Goal: Task Accomplishment & Management: Manage account settings

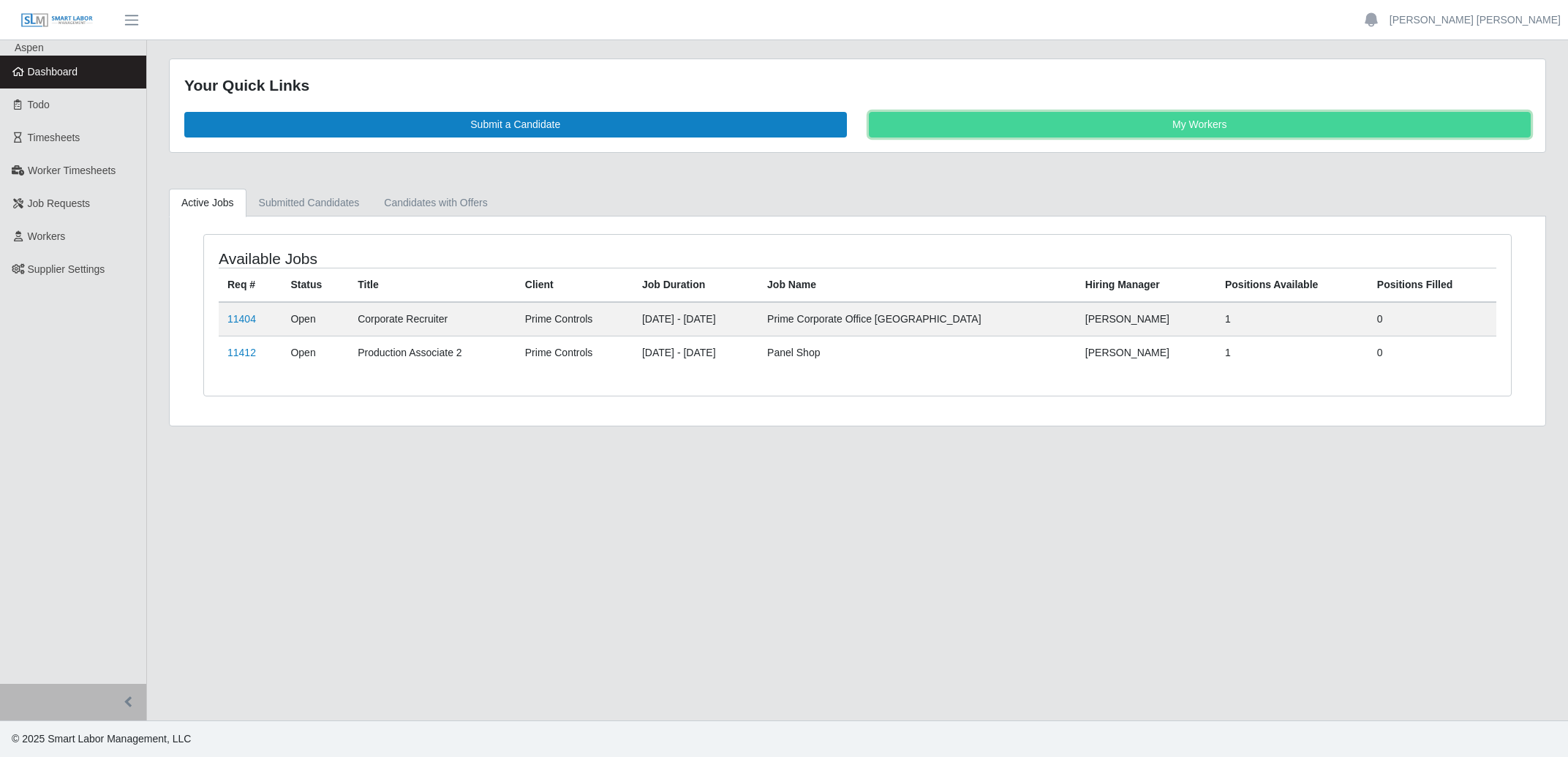
click at [1173, 131] on link "My Workers" at bounding box center [1200, 124] width 663 height 26
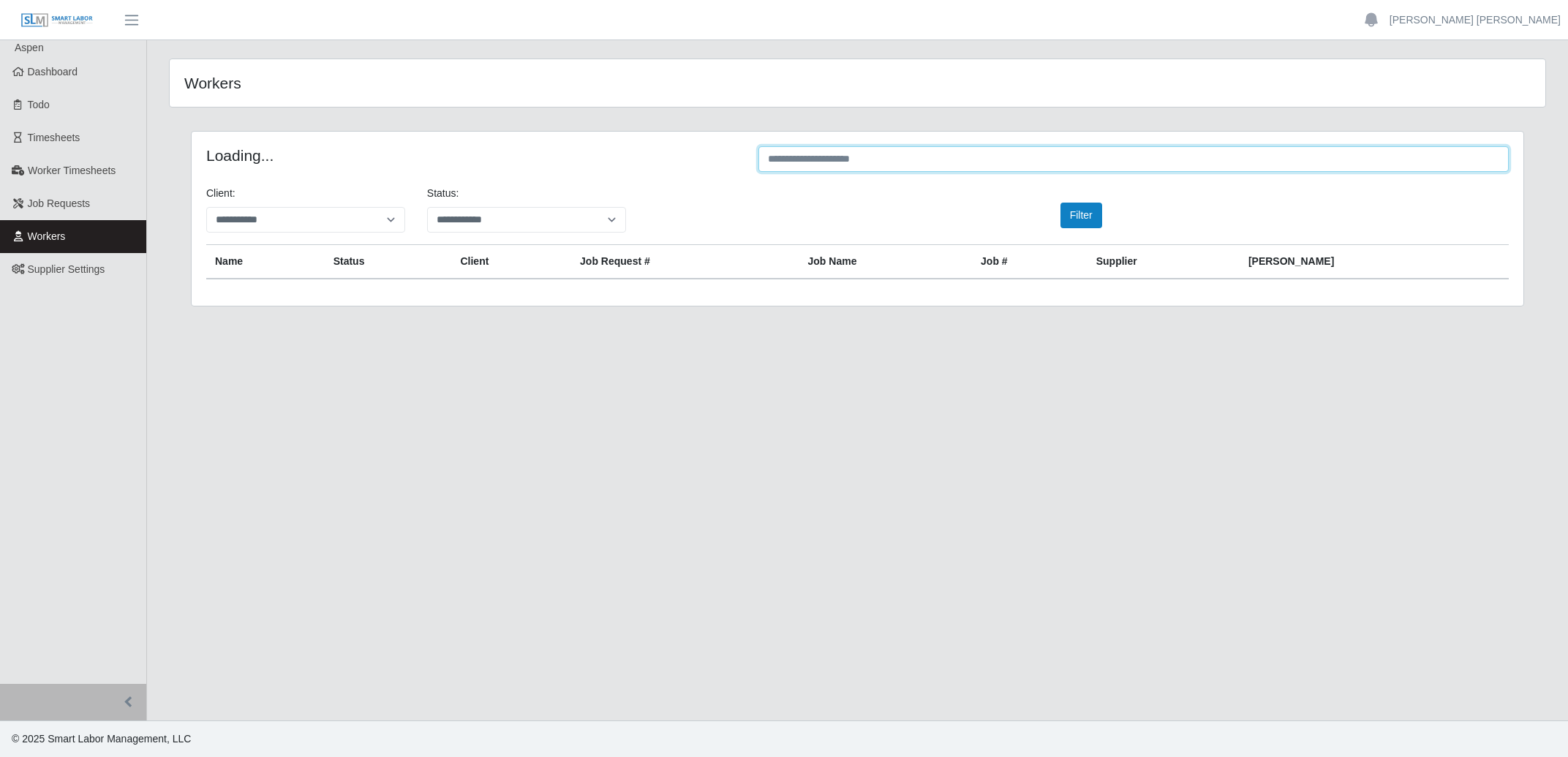
click at [820, 159] on input "text" at bounding box center [1134, 159] width 751 height 26
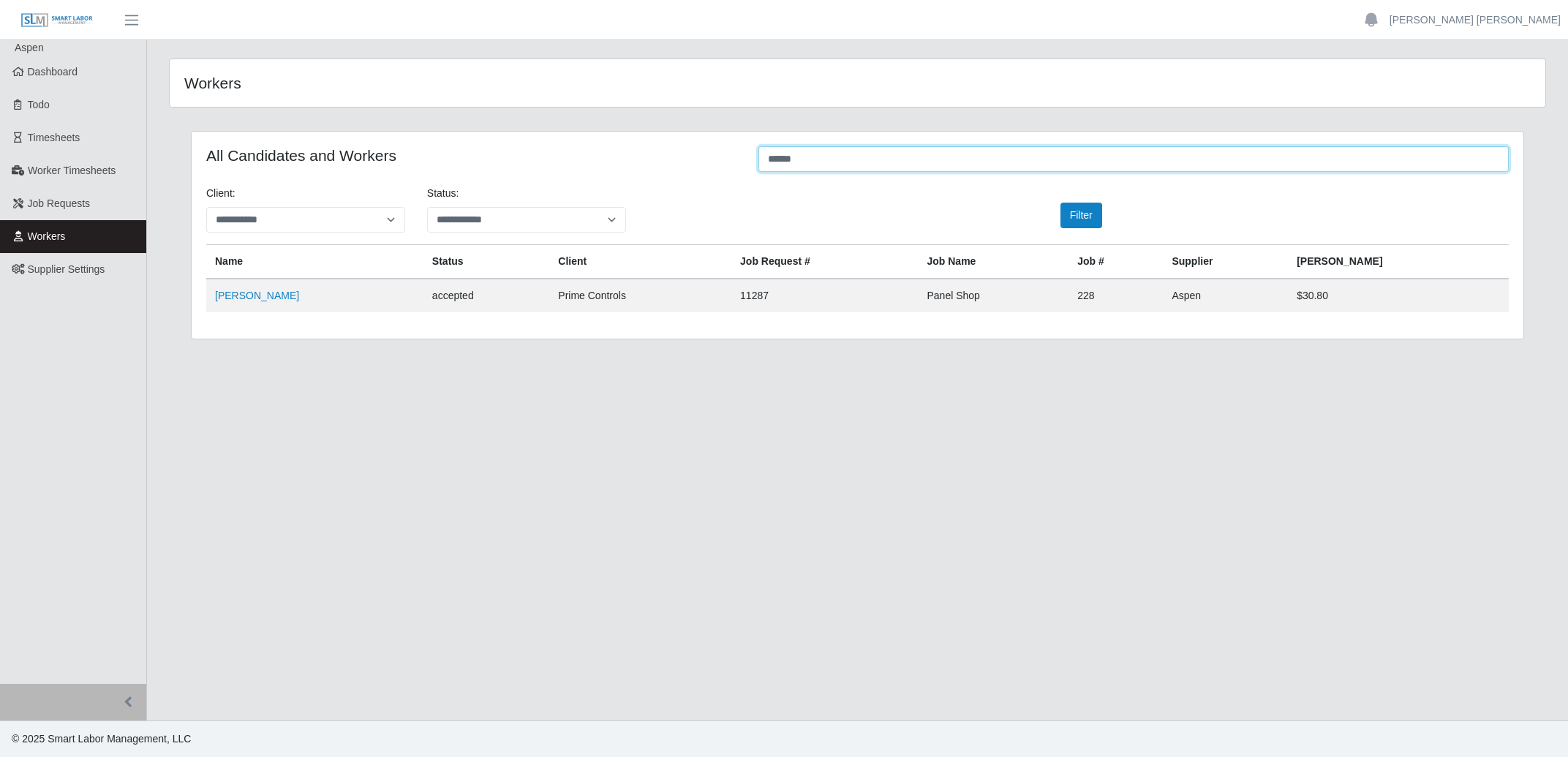
type input "*****"
click at [266, 303] on td "[PERSON_NAME]" at bounding box center [314, 296] width 217 height 34
click at [264, 292] on link "Paige Matlack" at bounding box center [257, 295] width 84 height 12
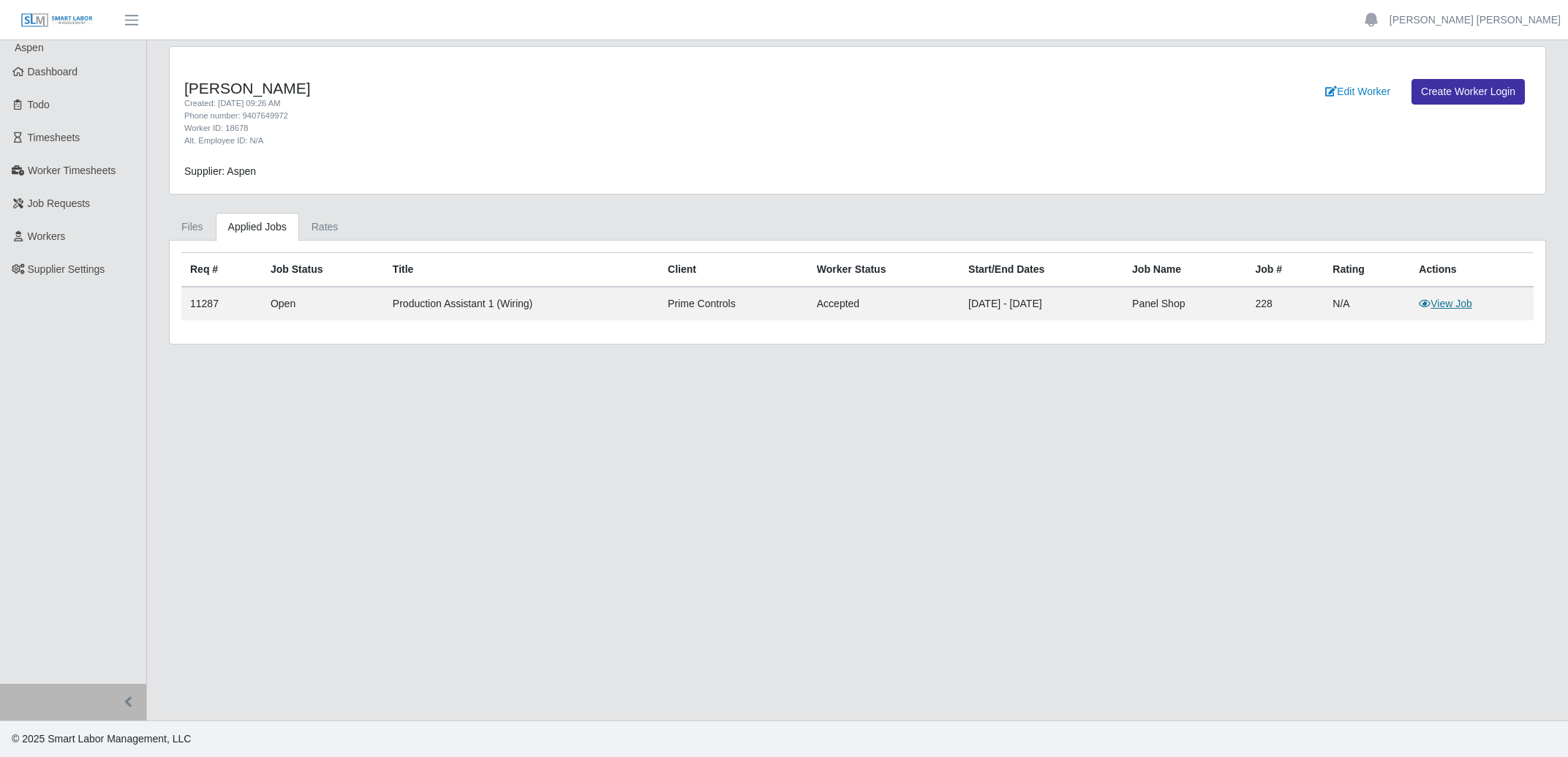
click at [1455, 307] on link "View Job" at bounding box center [1445, 303] width 53 height 12
click at [517, 457] on main "Paige Matlack Created: 10/07/2025 09:26 AM Phone number: 9407649972 Worker ID: …" at bounding box center [857, 380] width 1421 height 681
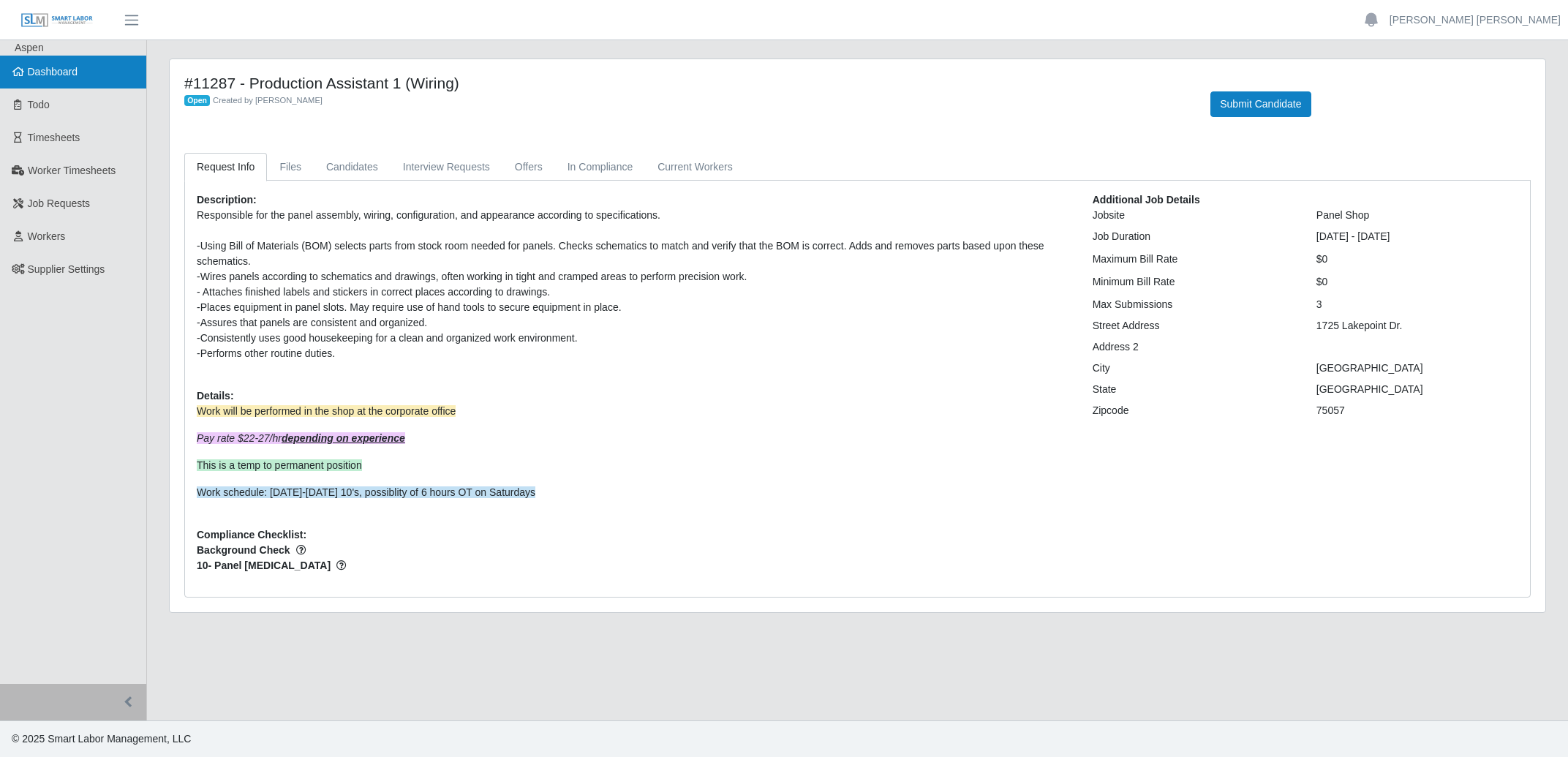
click at [63, 71] on span "Dashboard" at bounding box center [52, 71] width 51 height 12
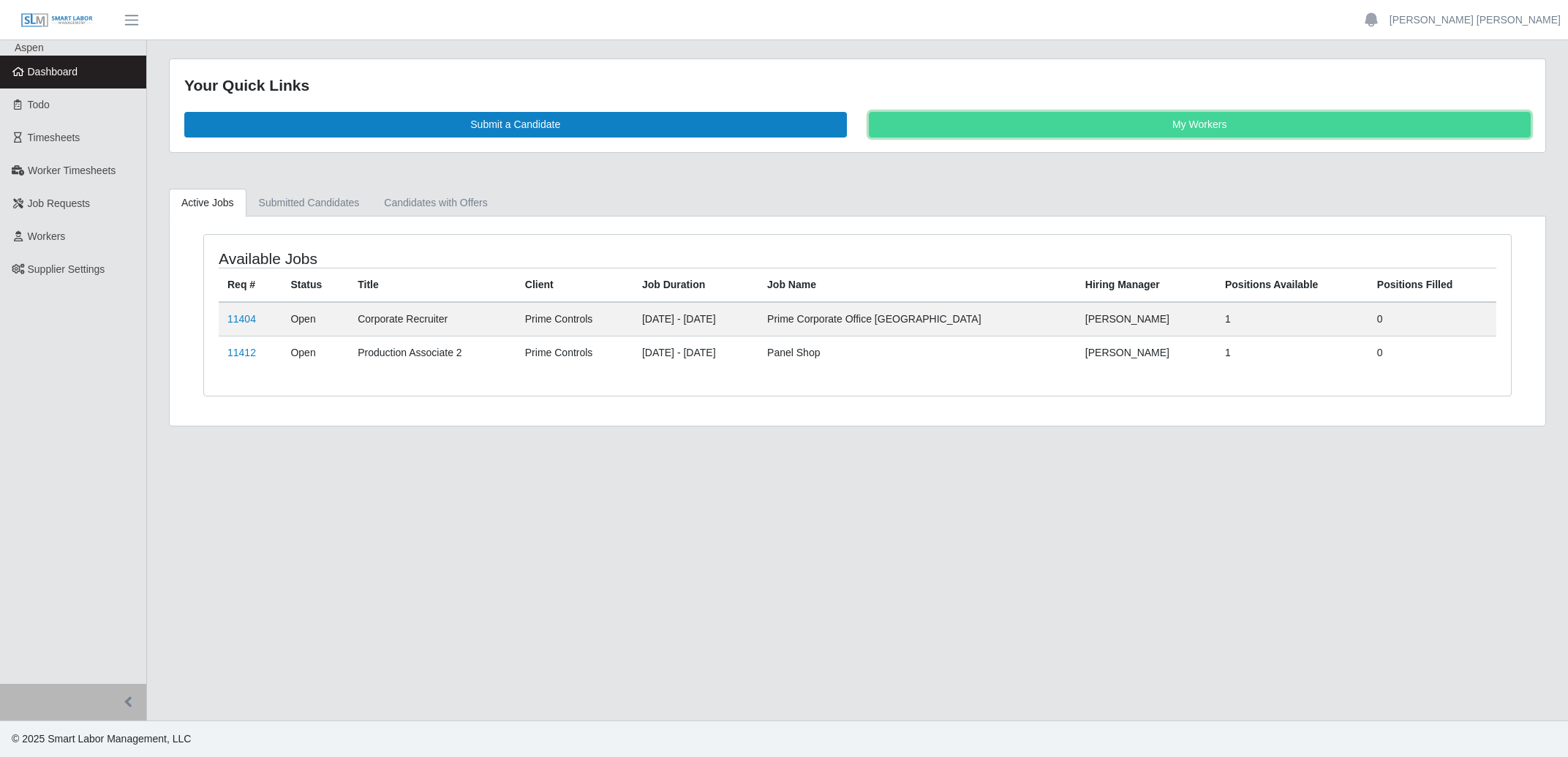
click at [1133, 125] on link "My Workers" at bounding box center [1200, 124] width 663 height 26
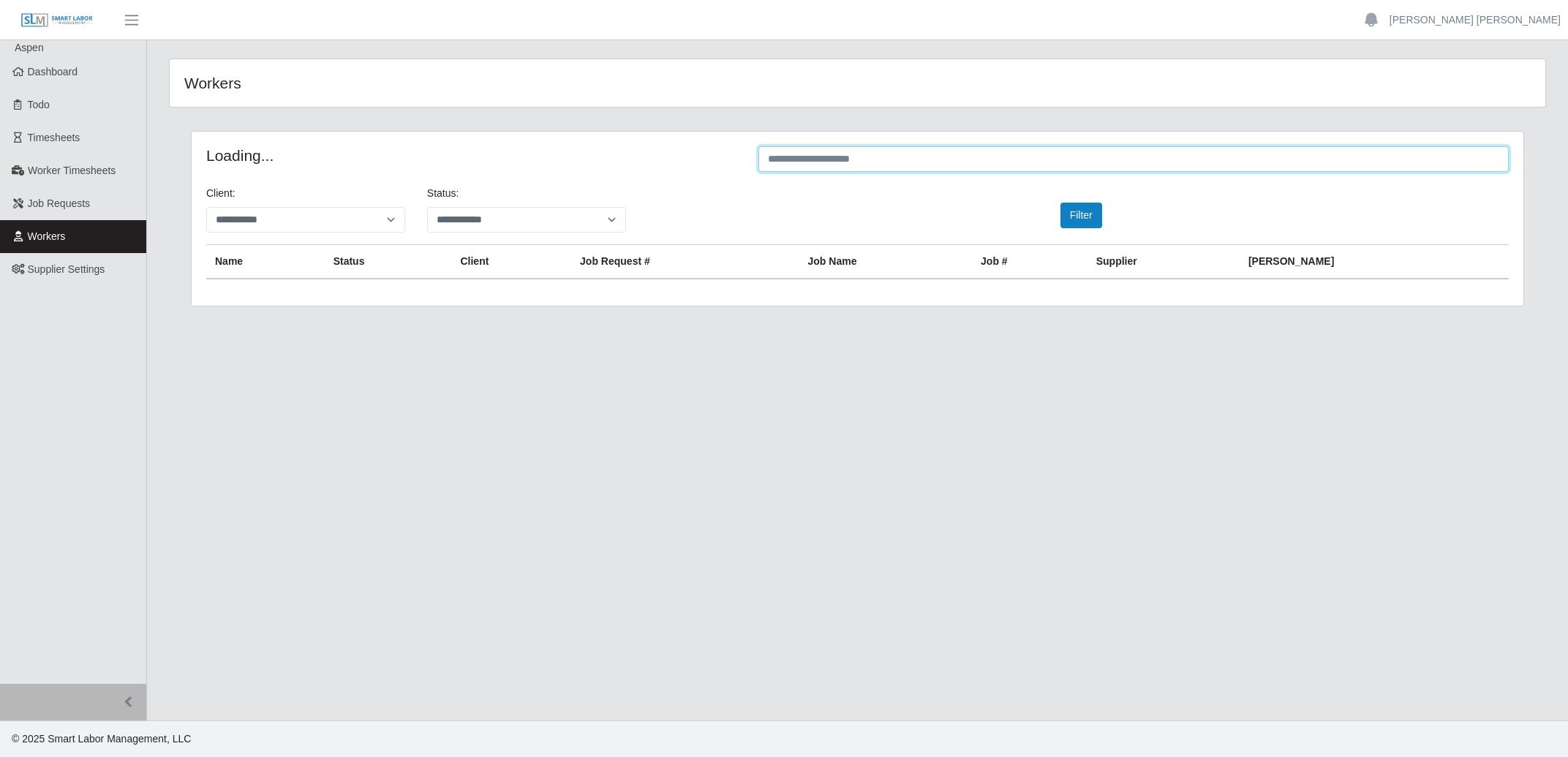
click at [935, 162] on input "text" at bounding box center [1134, 159] width 751 height 26
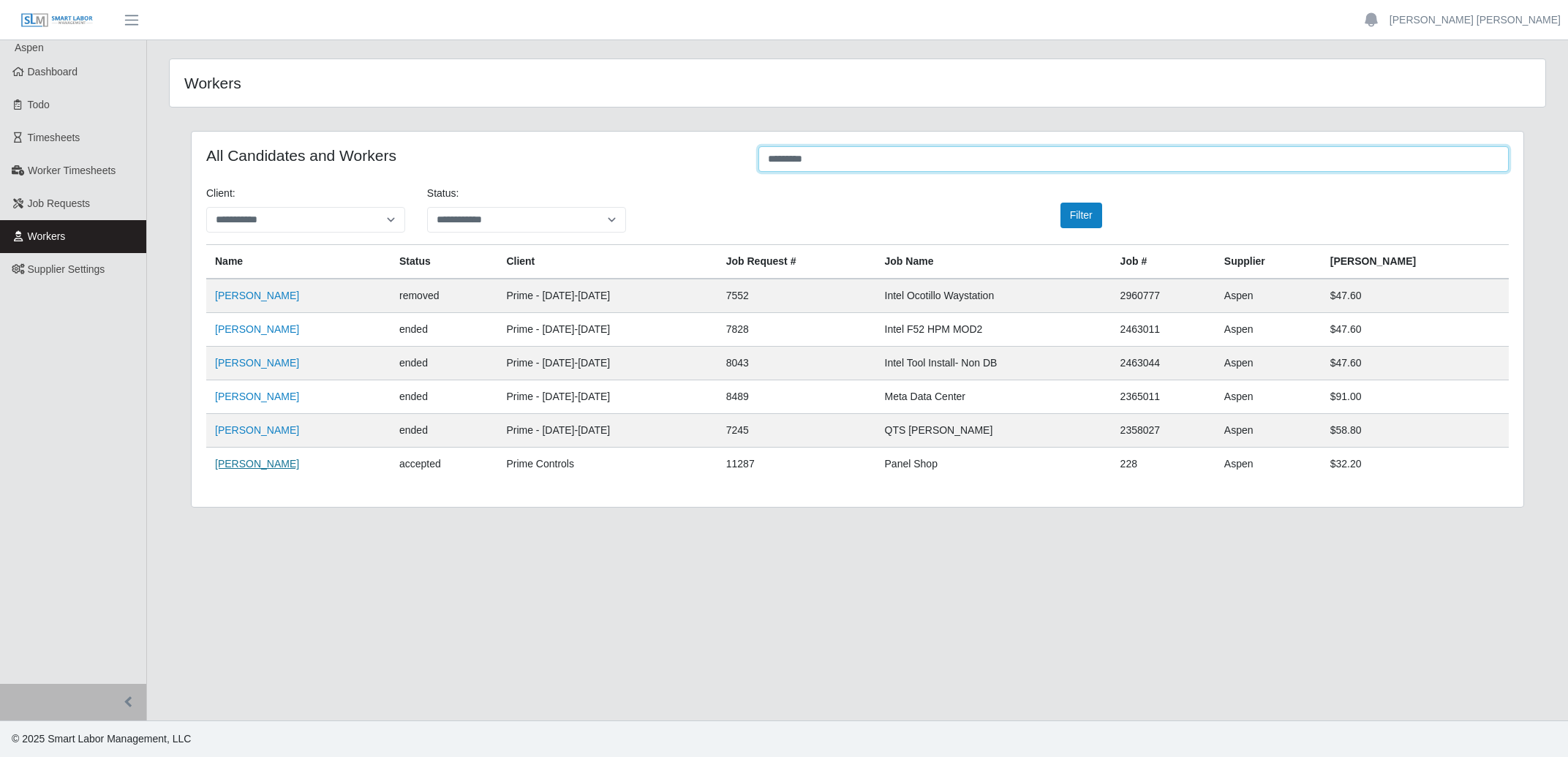
type input "********"
click at [272, 463] on link "Jonathan Lagunes" at bounding box center [257, 463] width 84 height 12
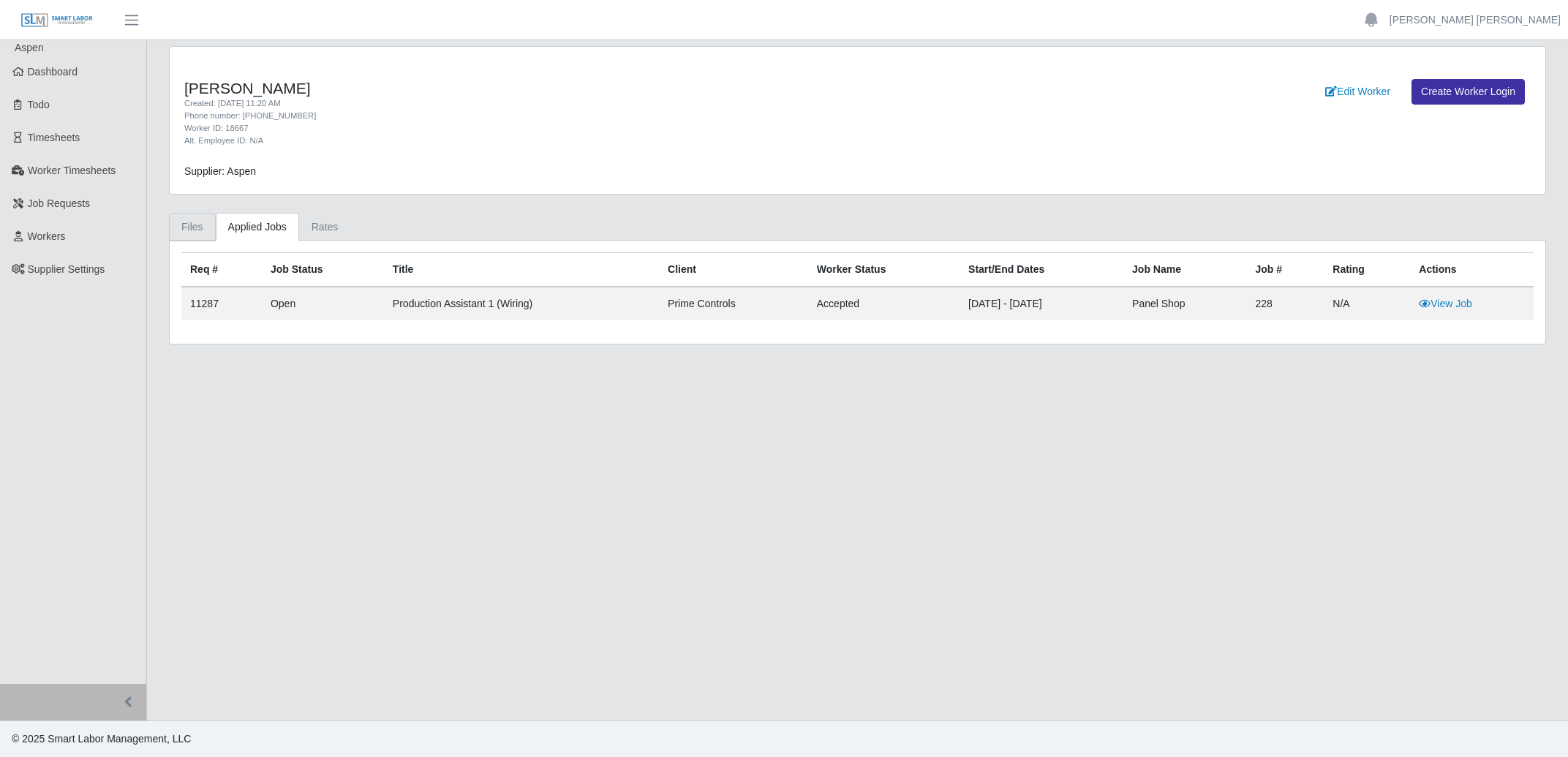
click at [196, 230] on link "Files" at bounding box center [192, 227] width 47 height 28
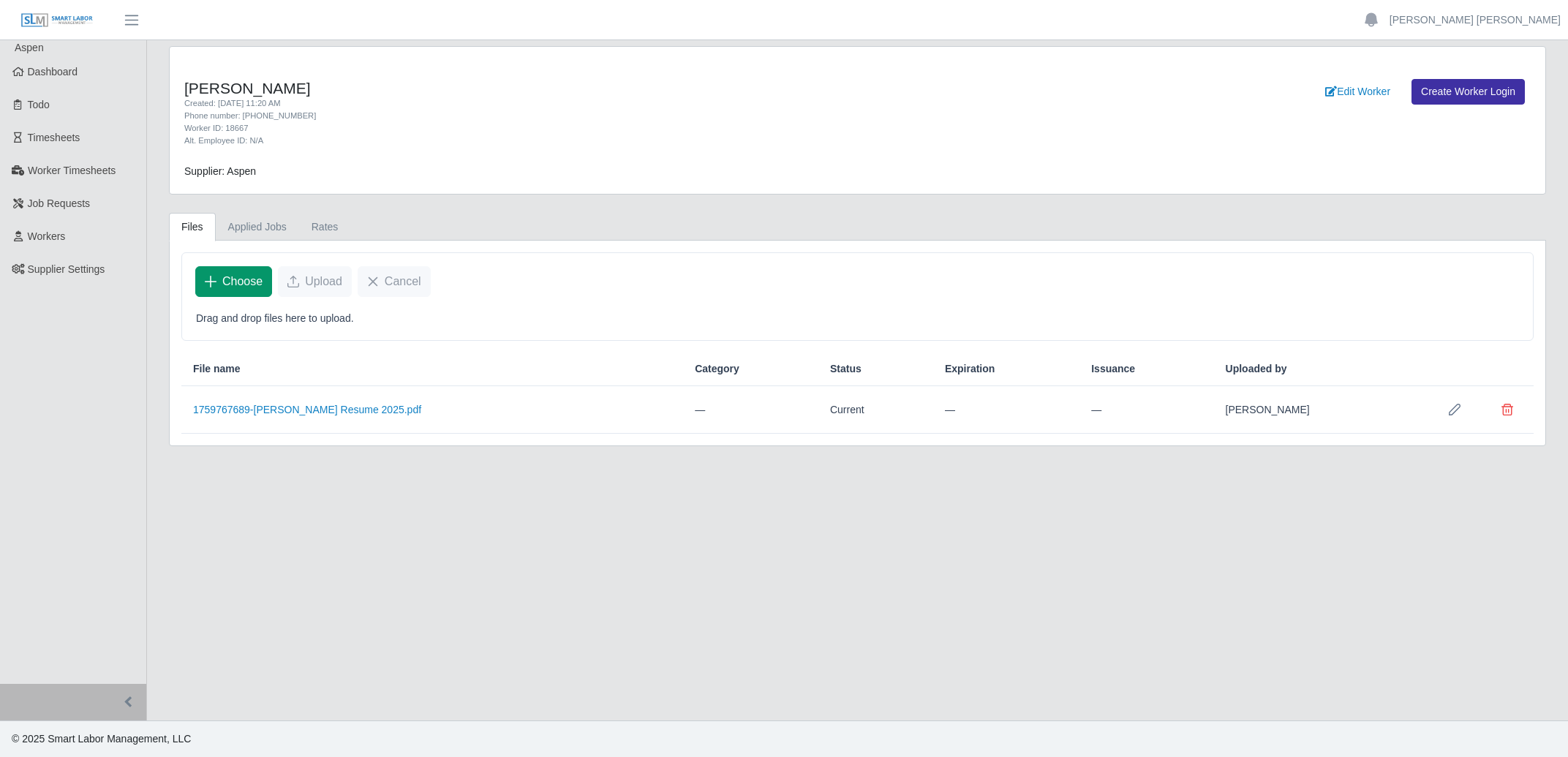
click at [229, 277] on span "Choose" at bounding box center [242, 282] width 40 height 18
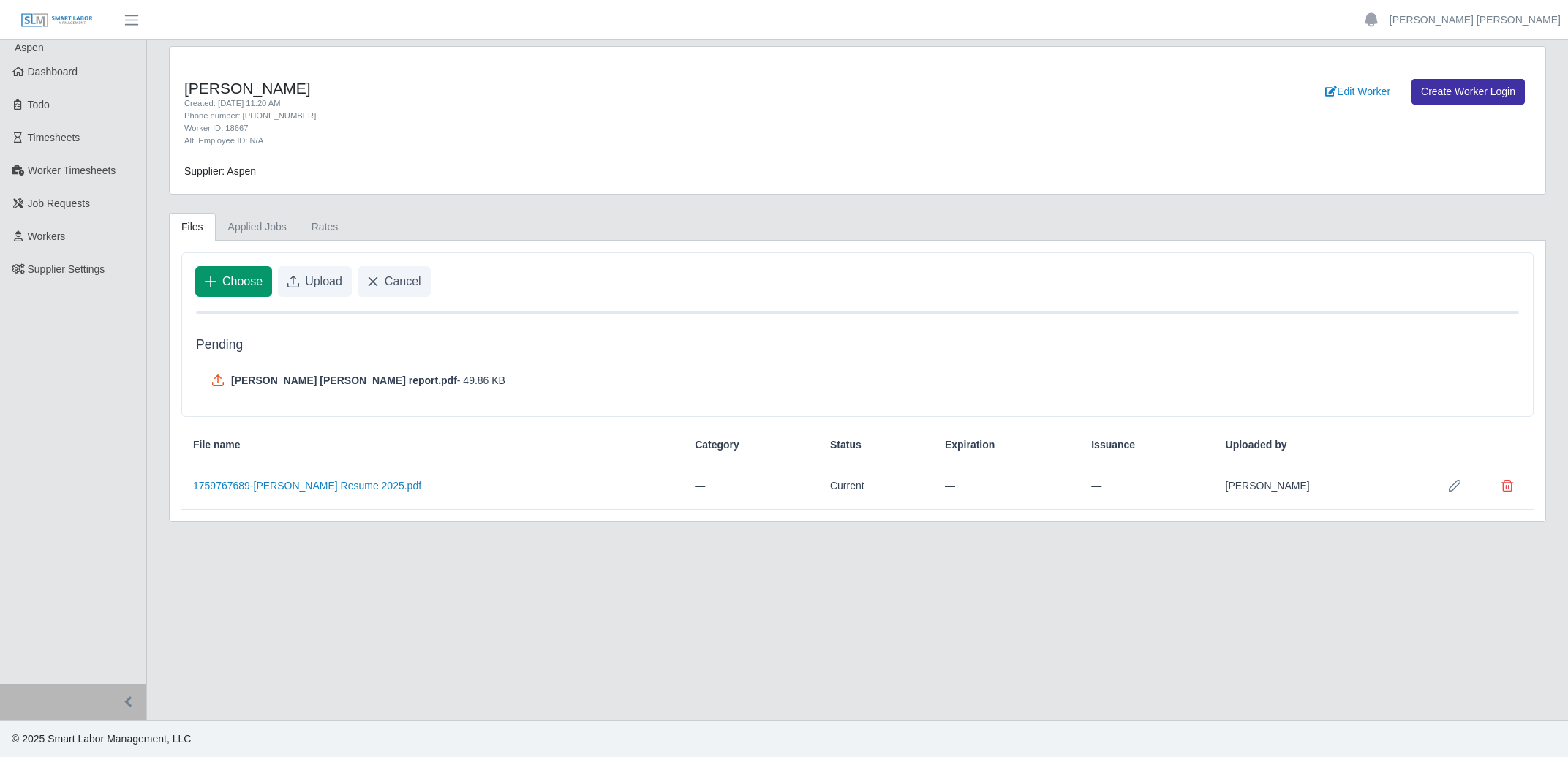
click at [239, 288] on span "Choose" at bounding box center [242, 282] width 40 height 18
click at [306, 288] on span "Upload" at bounding box center [323, 282] width 37 height 18
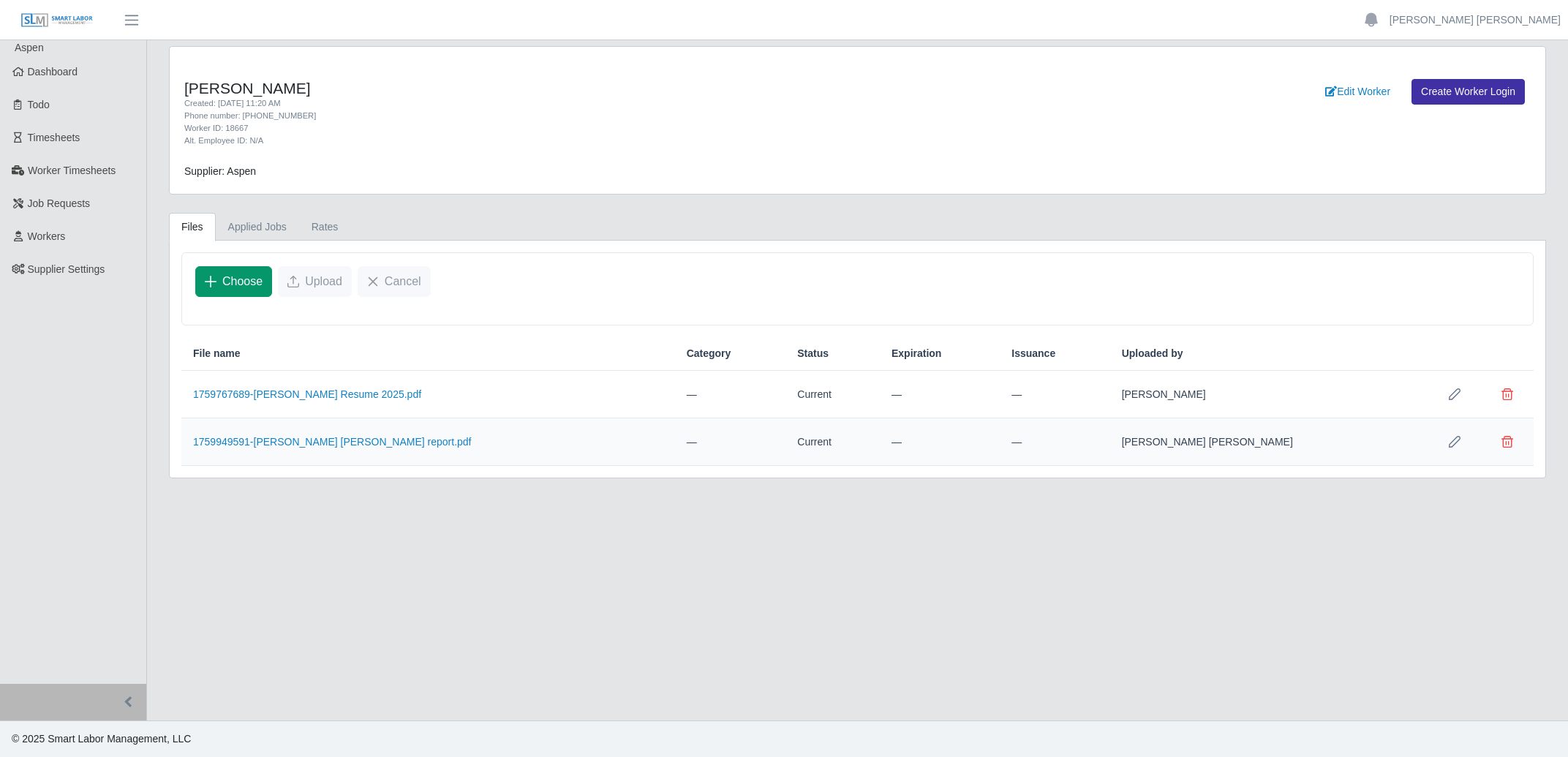
click at [235, 275] on span "Choose" at bounding box center [242, 282] width 40 height 18
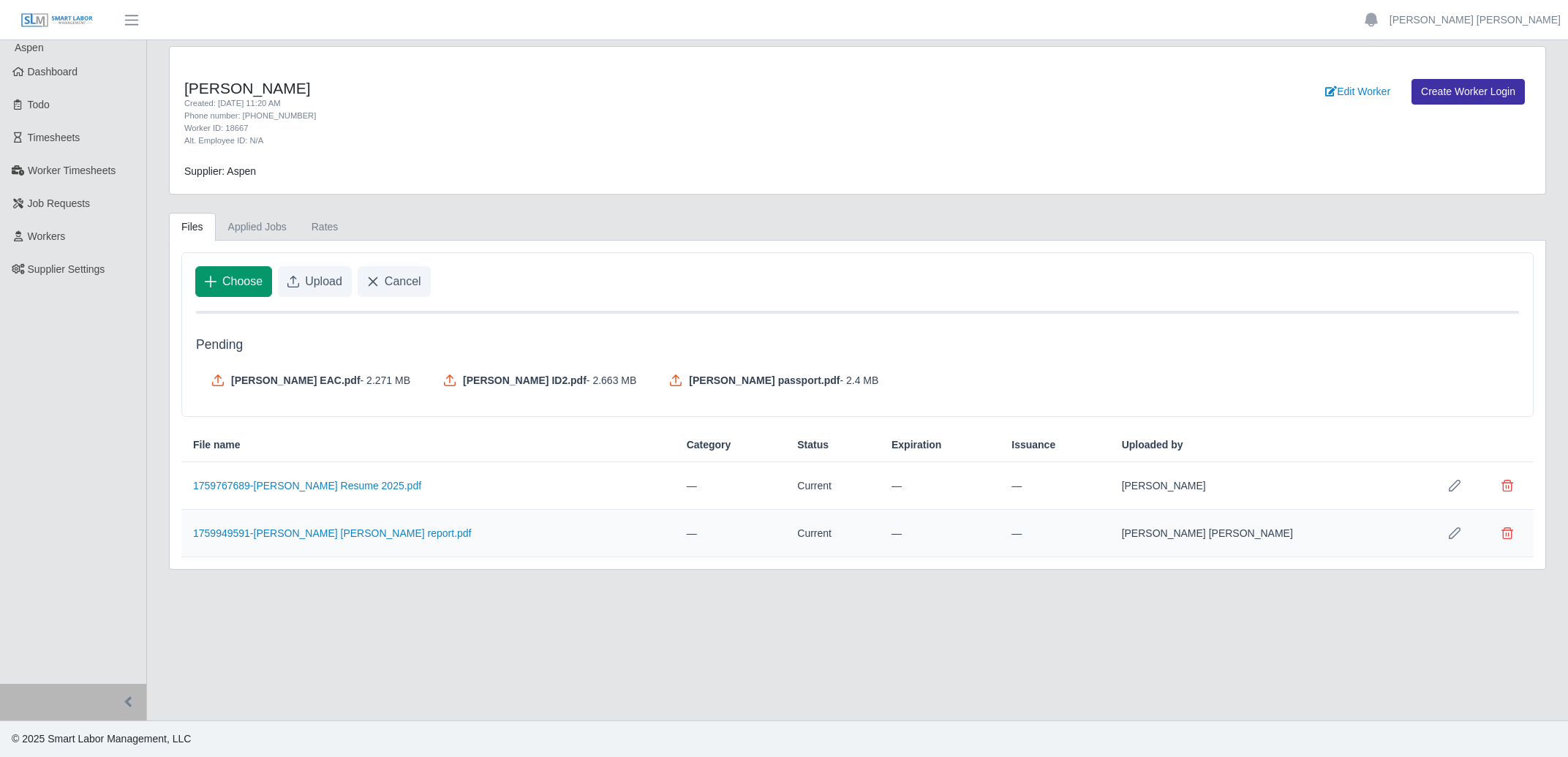
click at [250, 280] on span "Choose" at bounding box center [242, 282] width 40 height 18
click at [226, 286] on span "Choose" at bounding box center [242, 282] width 40 height 18
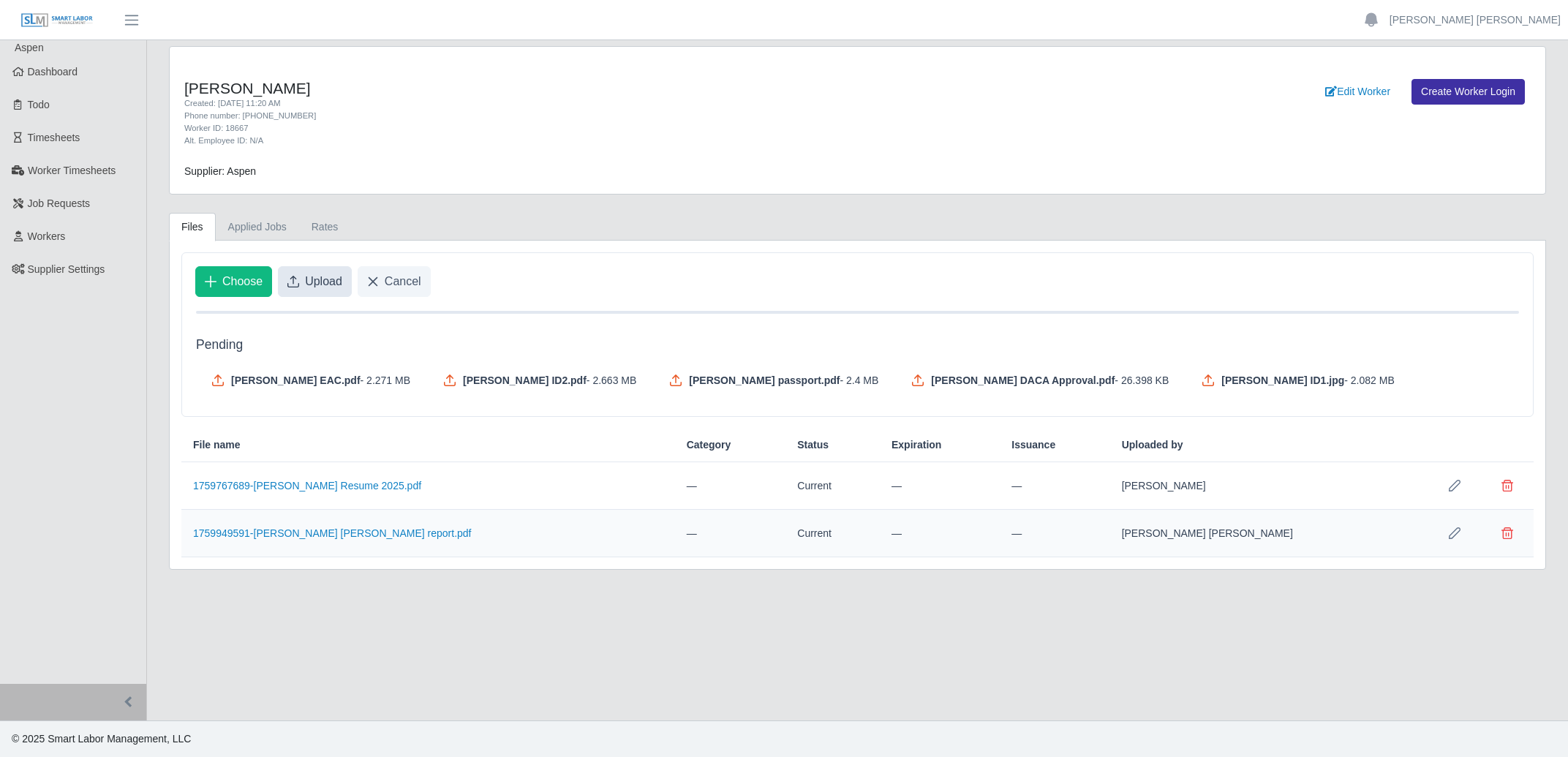
click at [309, 288] on span "Upload" at bounding box center [323, 282] width 37 height 18
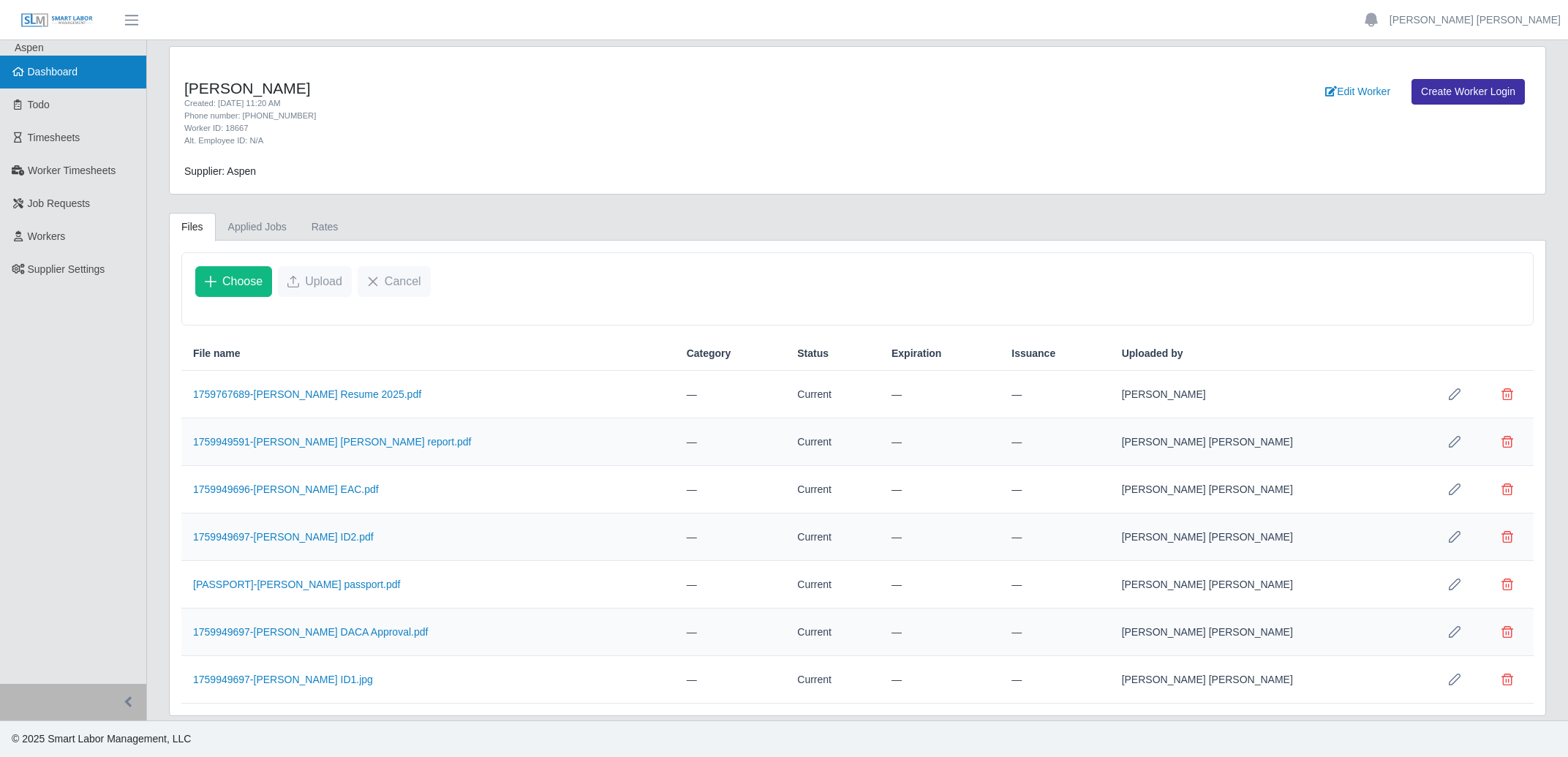
click at [56, 68] on span "Dashboard" at bounding box center [52, 71] width 51 height 12
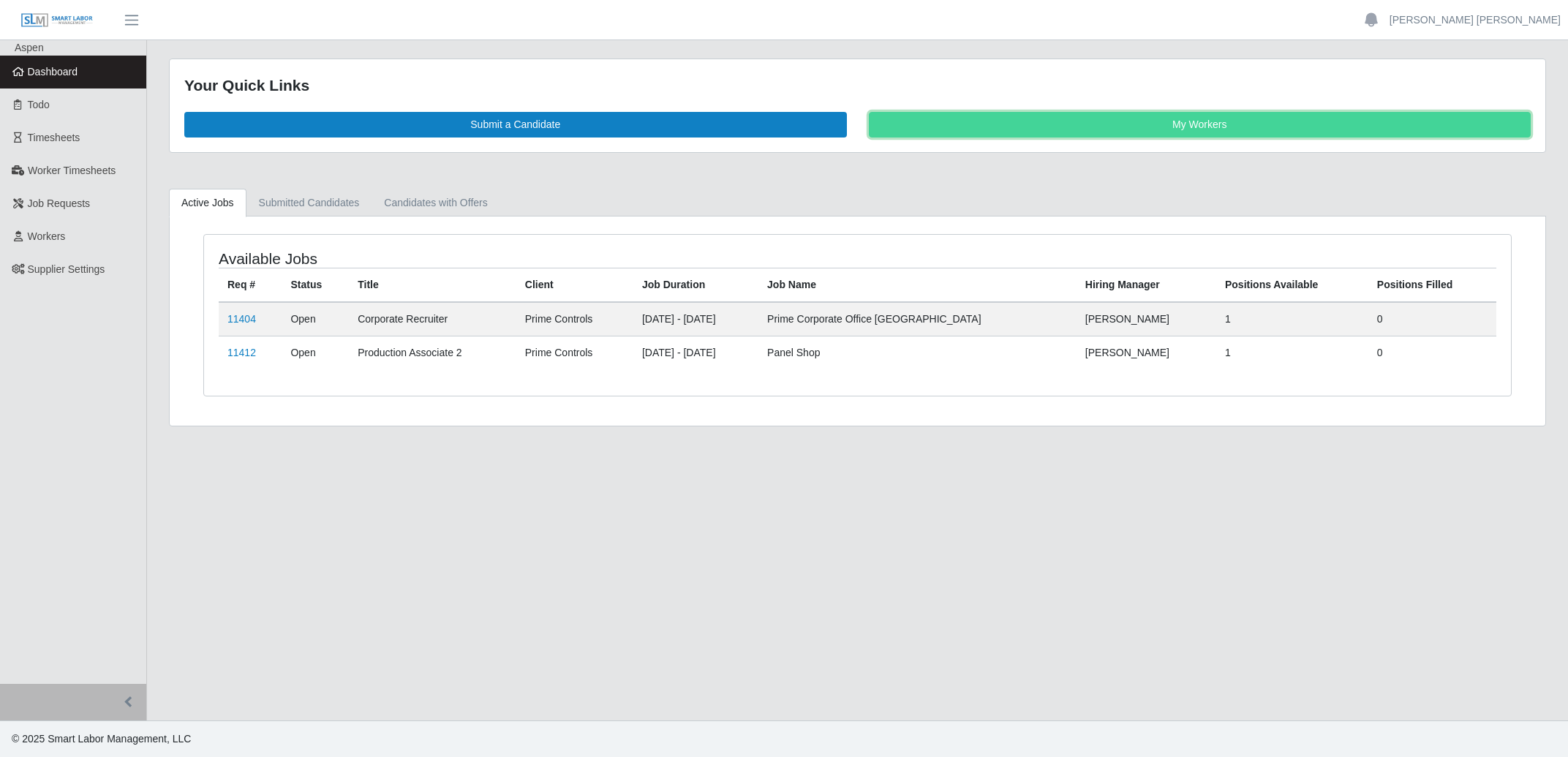
click at [1080, 128] on link "My Workers" at bounding box center [1200, 124] width 663 height 26
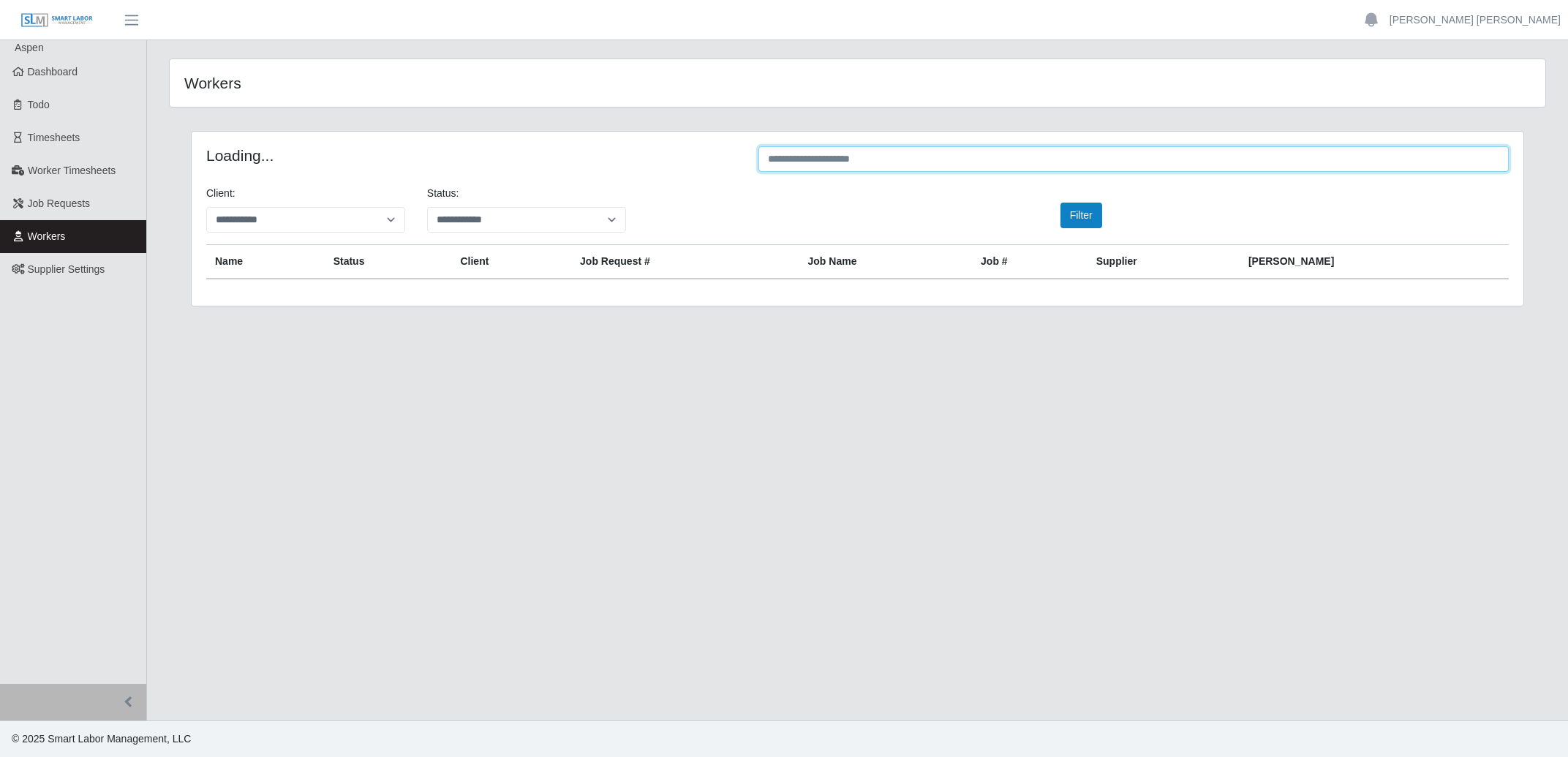
drag, startPoint x: 0, startPoint y: 0, endPoint x: 1038, endPoint y: 150, distance: 1048.8
click at [1036, 150] on input "text" at bounding box center [1134, 159] width 751 height 26
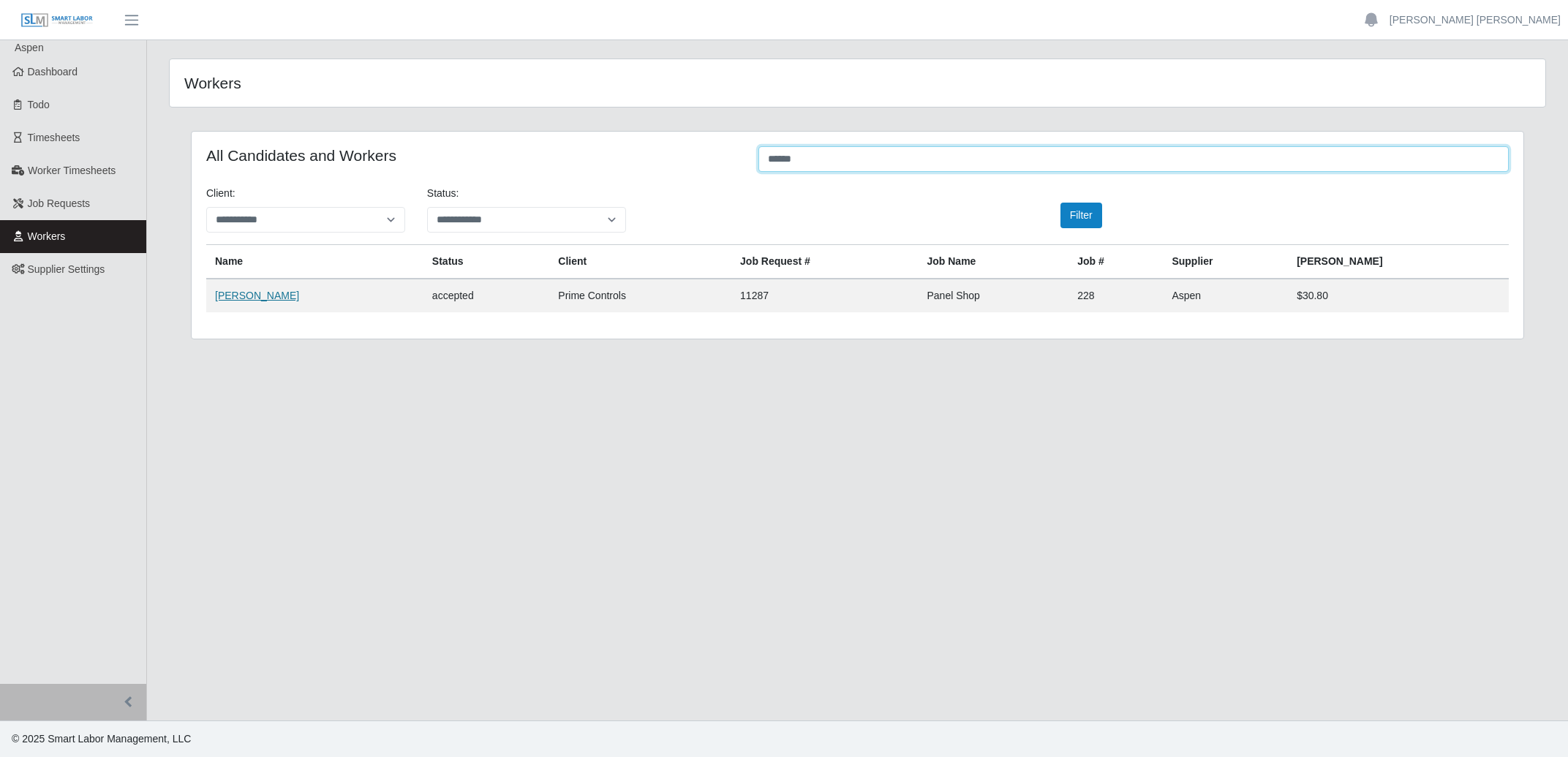
type input "*****"
click at [262, 299] on link "[PERSON_NAME]" at bounding box center [257, 295] width 84 height 12
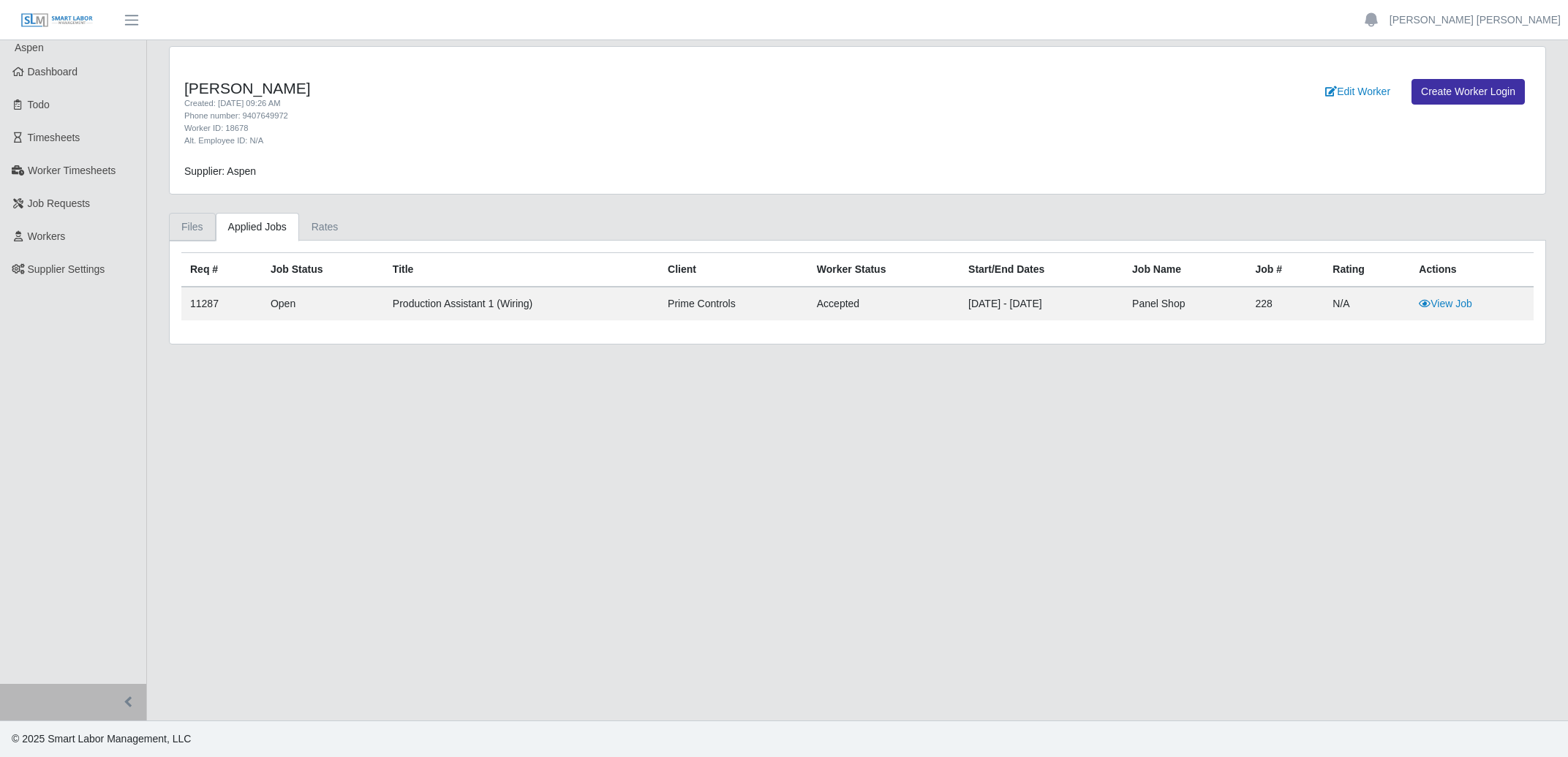
click at [194, 223] on link "Files" at bounding box center [192, 227] width 47 height 28
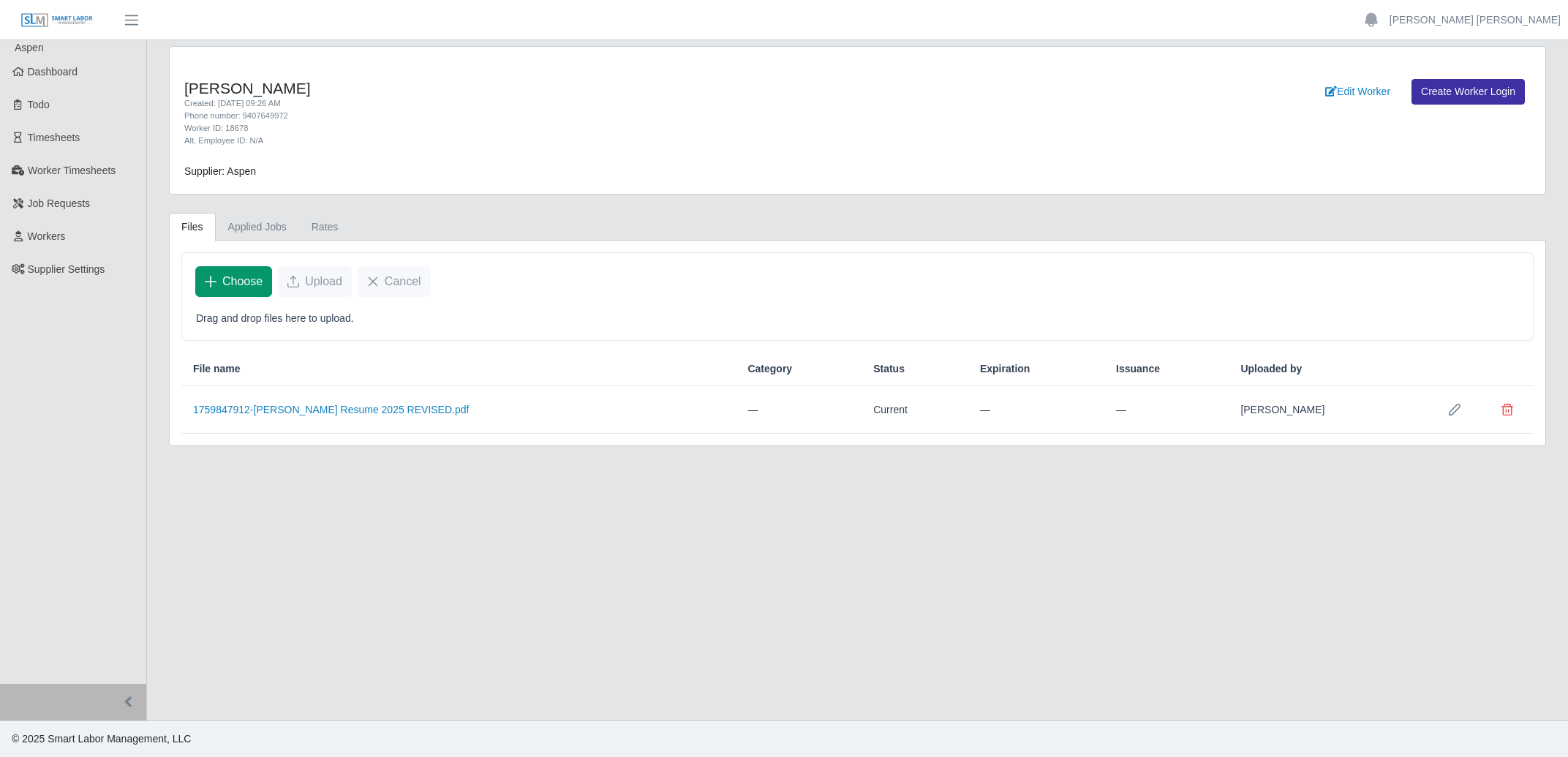
click at [229, 283] on span "Choose" at bounding box center [242, 282] width 40 height 18
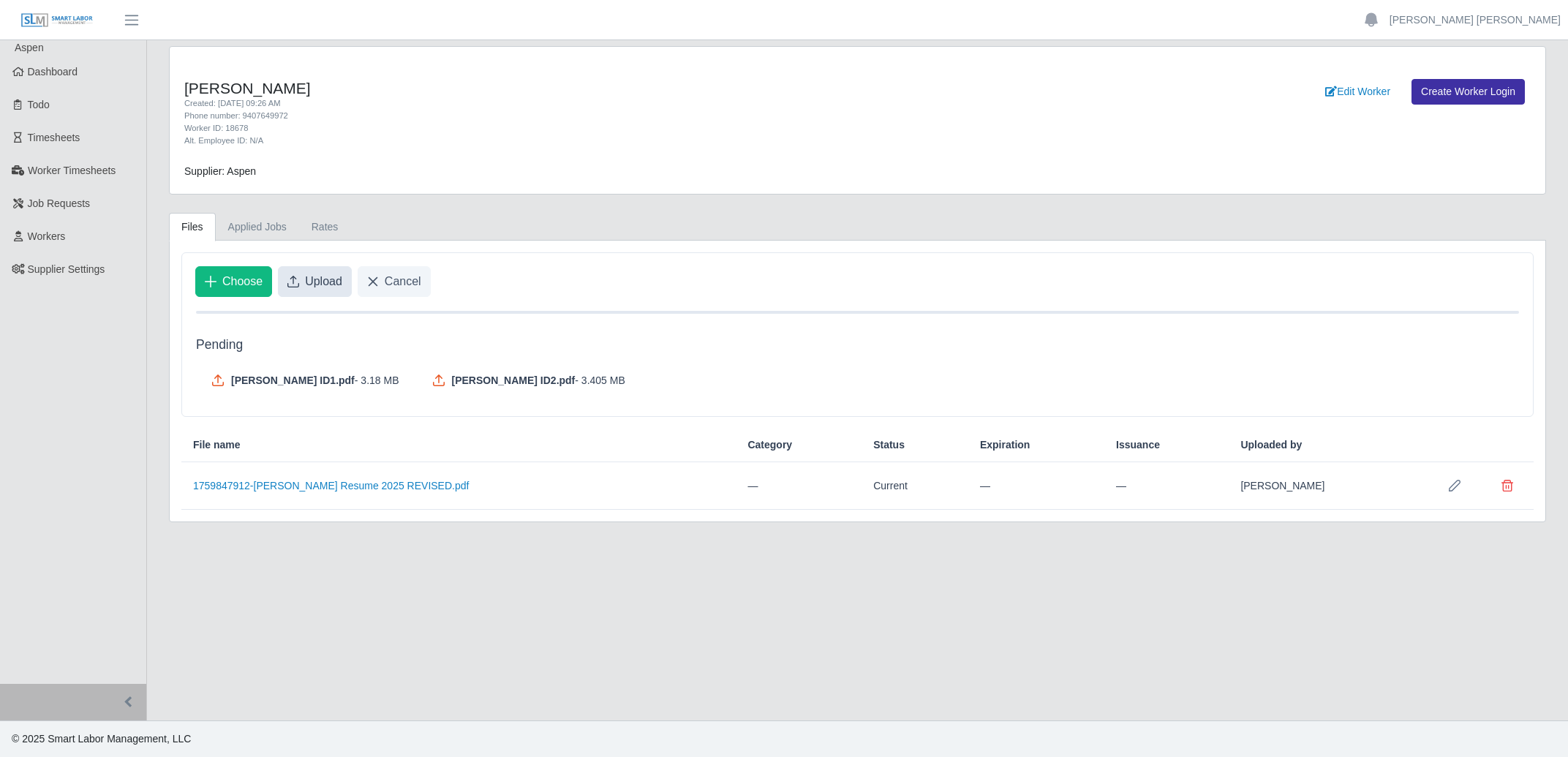
click at [325, 282] on span "Upload" at bounding box center [323, 282] width 37 height 18
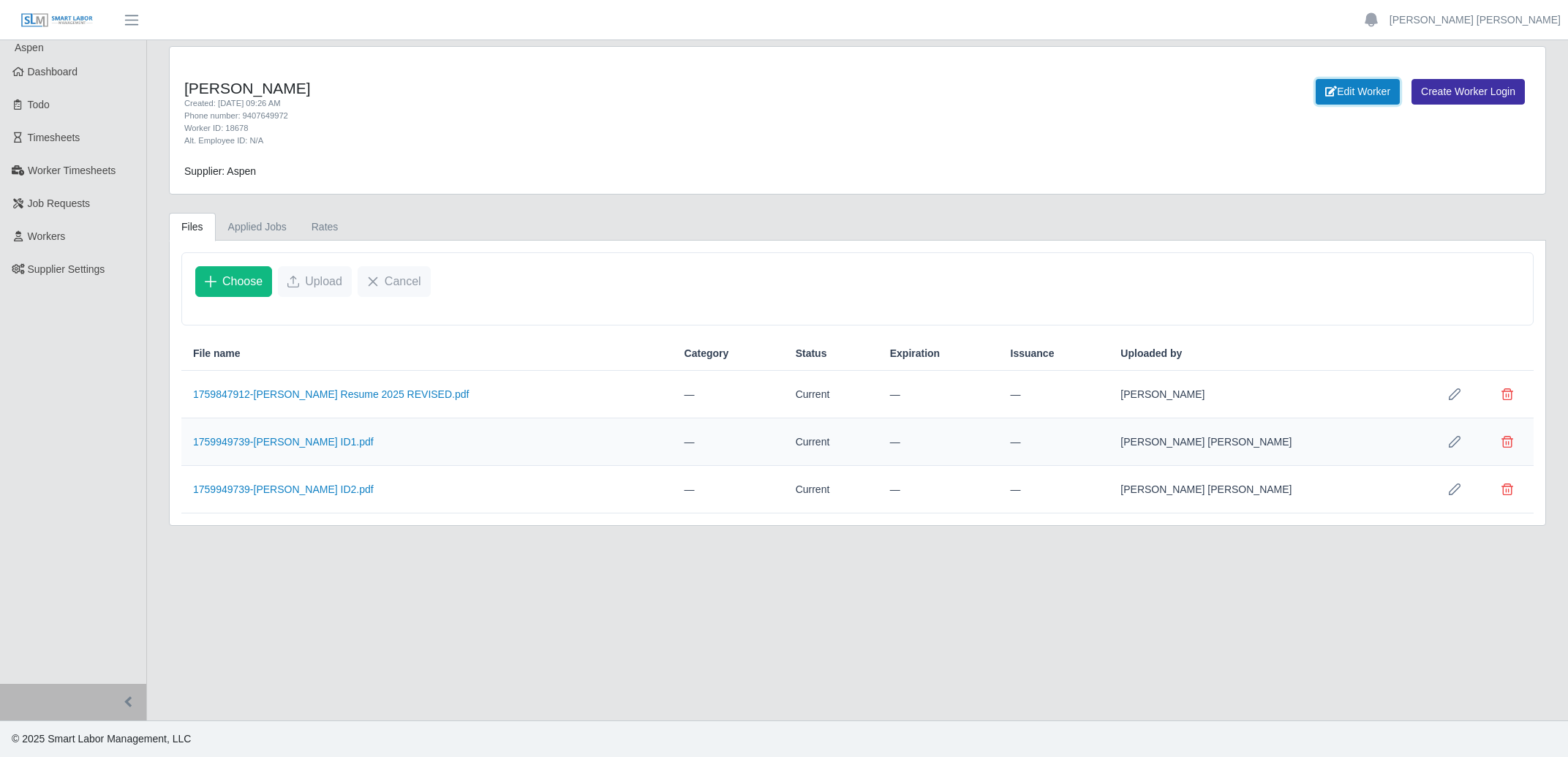
click at [1388, 92] on link "Edit Worker" at bounding box center [1357, 92] width 84 height 26
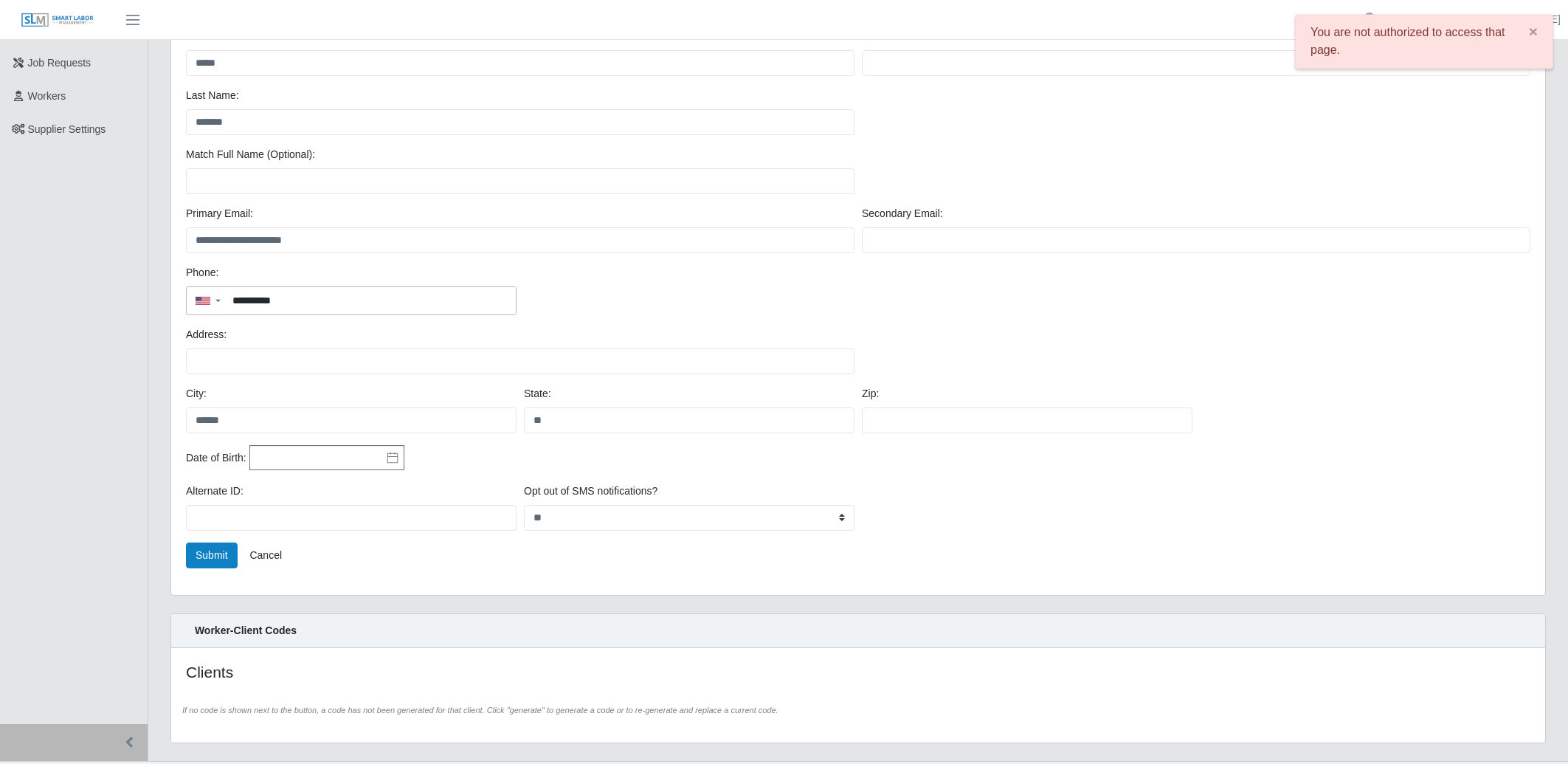
scroll to position [124, 0]
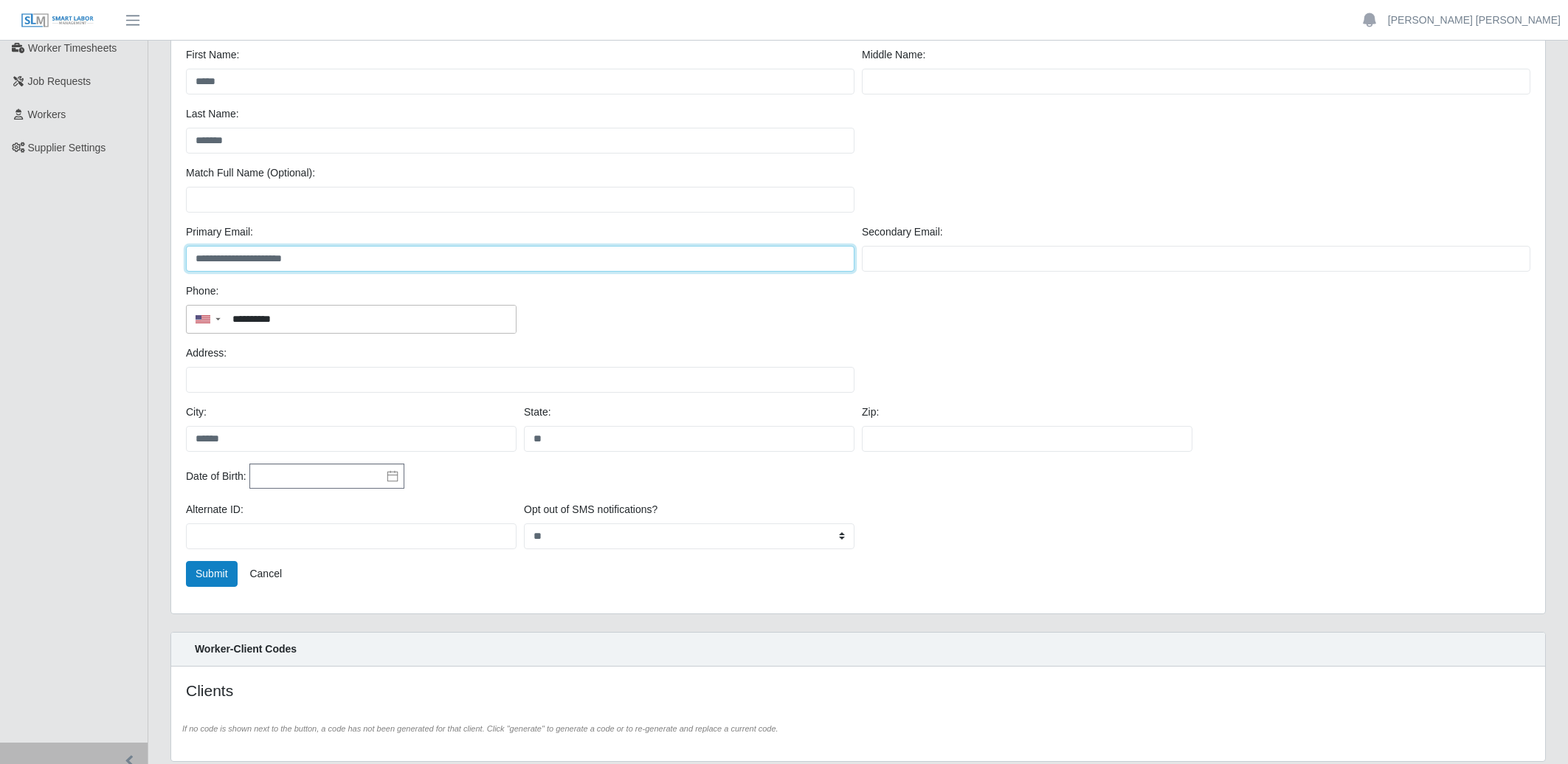
drag, startPoint x: 336, startPoint y: 259, endPoint x: 176, endPoint y: 258, distance: 160.0
click at [173, 258] on div "**********" at bounding box center [858, 308] width 1374 height 611
drag, startPoint x: 196, startPoint y: 256, endPoint x: 329, endPoint y: 250, distance: 133.1
click at [329, 250] on input "**********" at bounding box center [520, 258] width 669 height 26
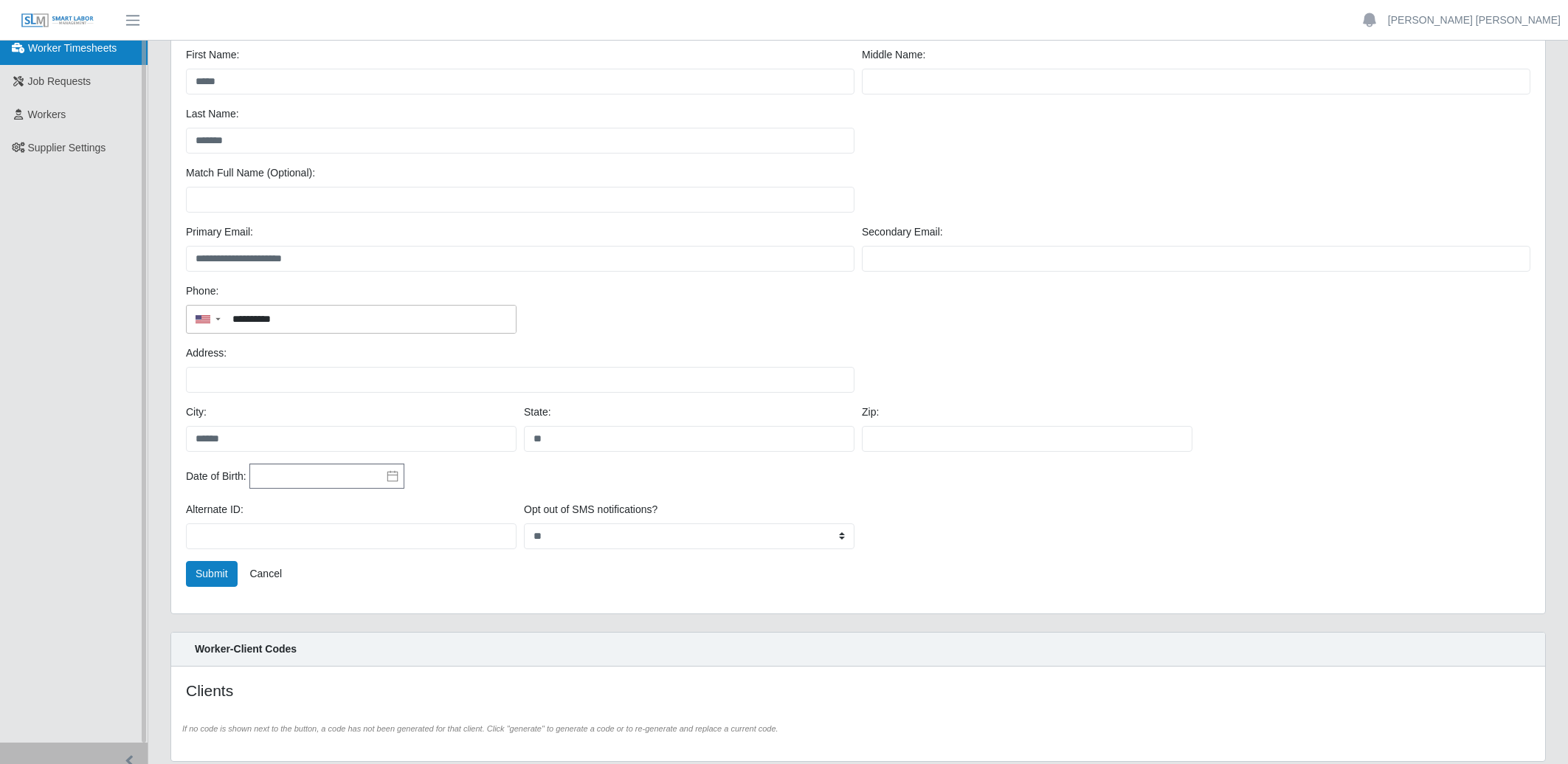
click at [54, 52] on span "Worker Timesheets" at bounding box center [72, 48] width 89 height 12
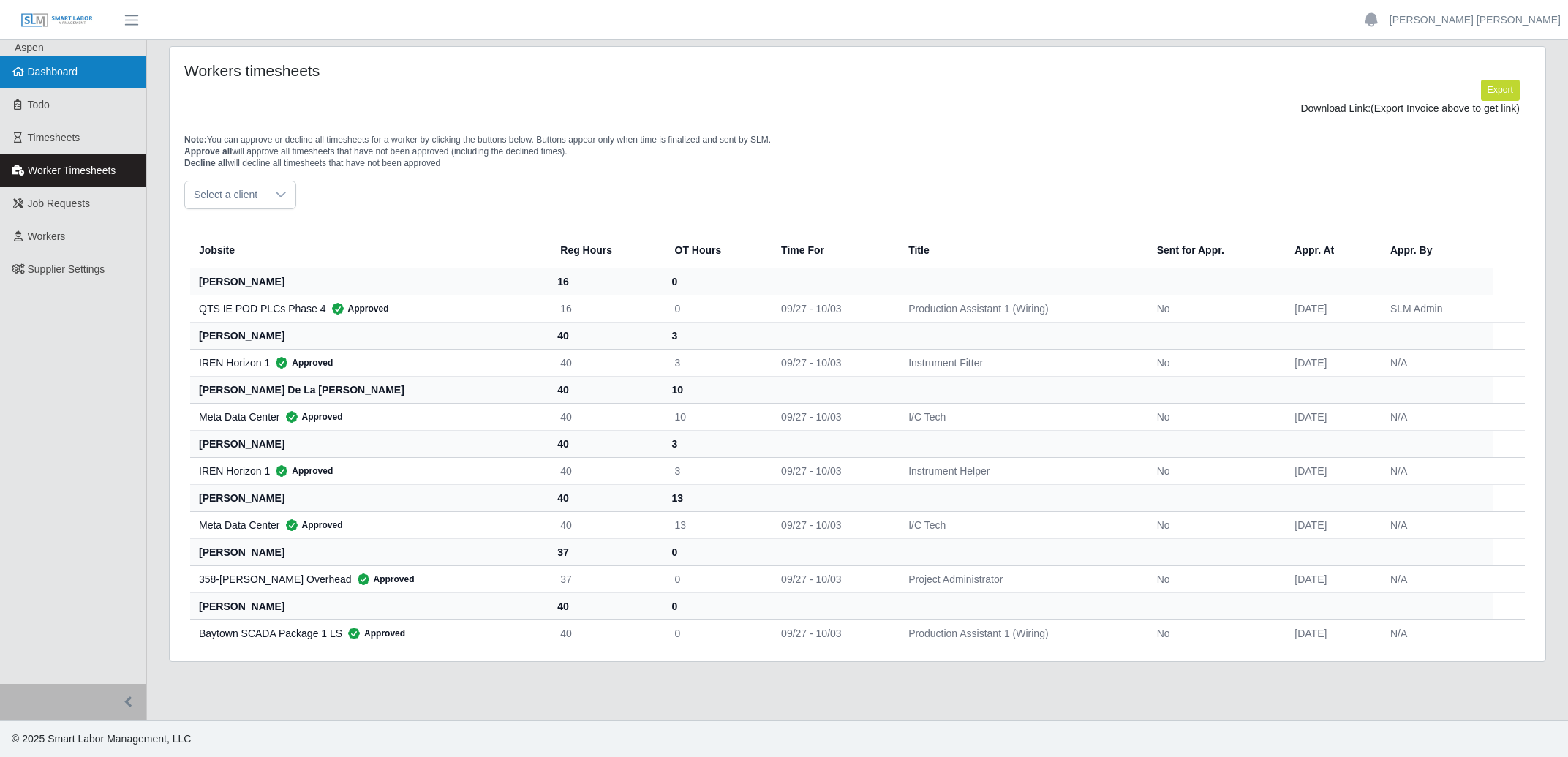
click at [69, 76] on span "Dashboard" at bounding box center [52, 71] width 51 height 12
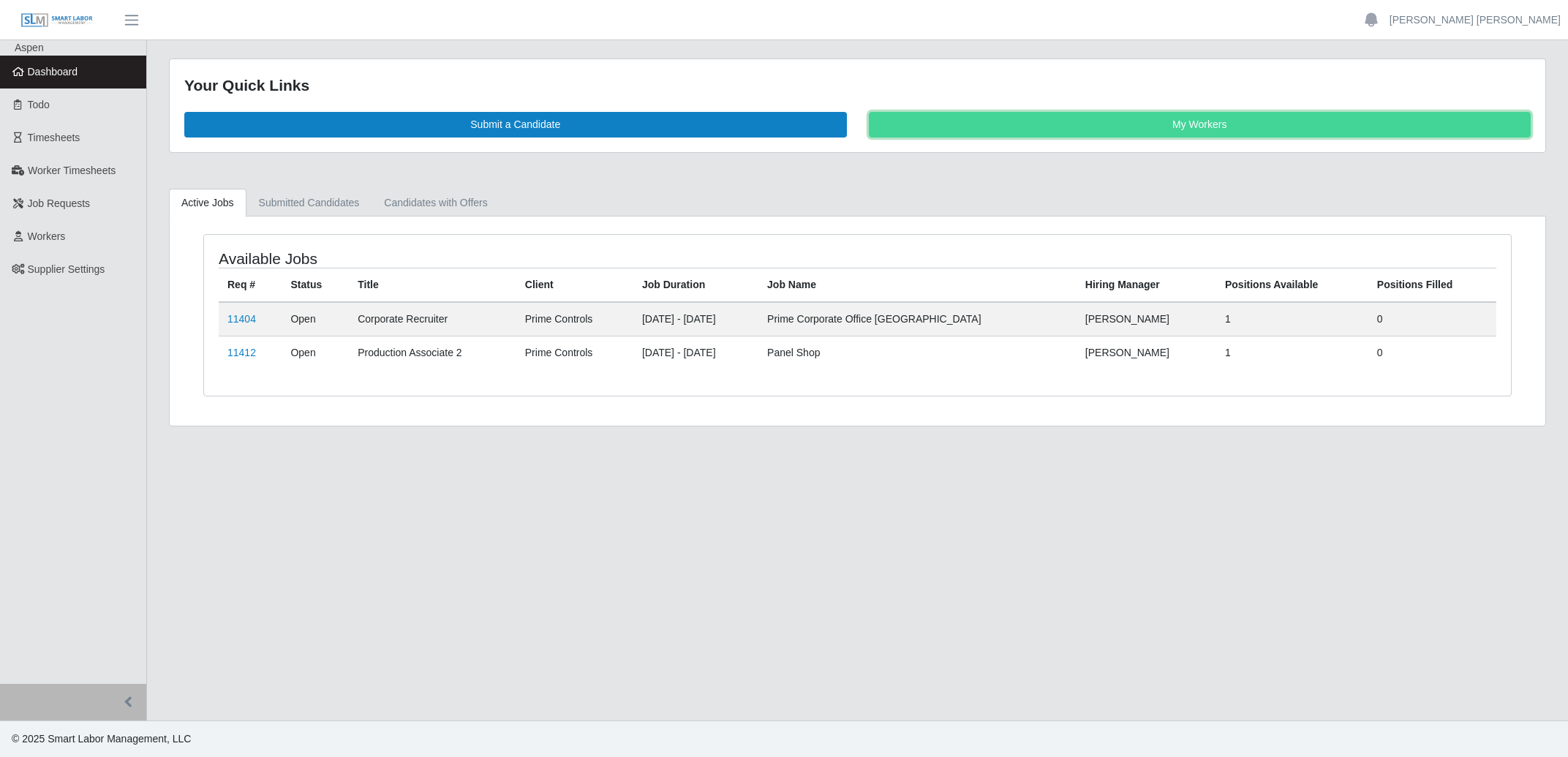
click at [1119, 127] on link "My Workers" at bounding box center [1200, 124] width 663 height 26
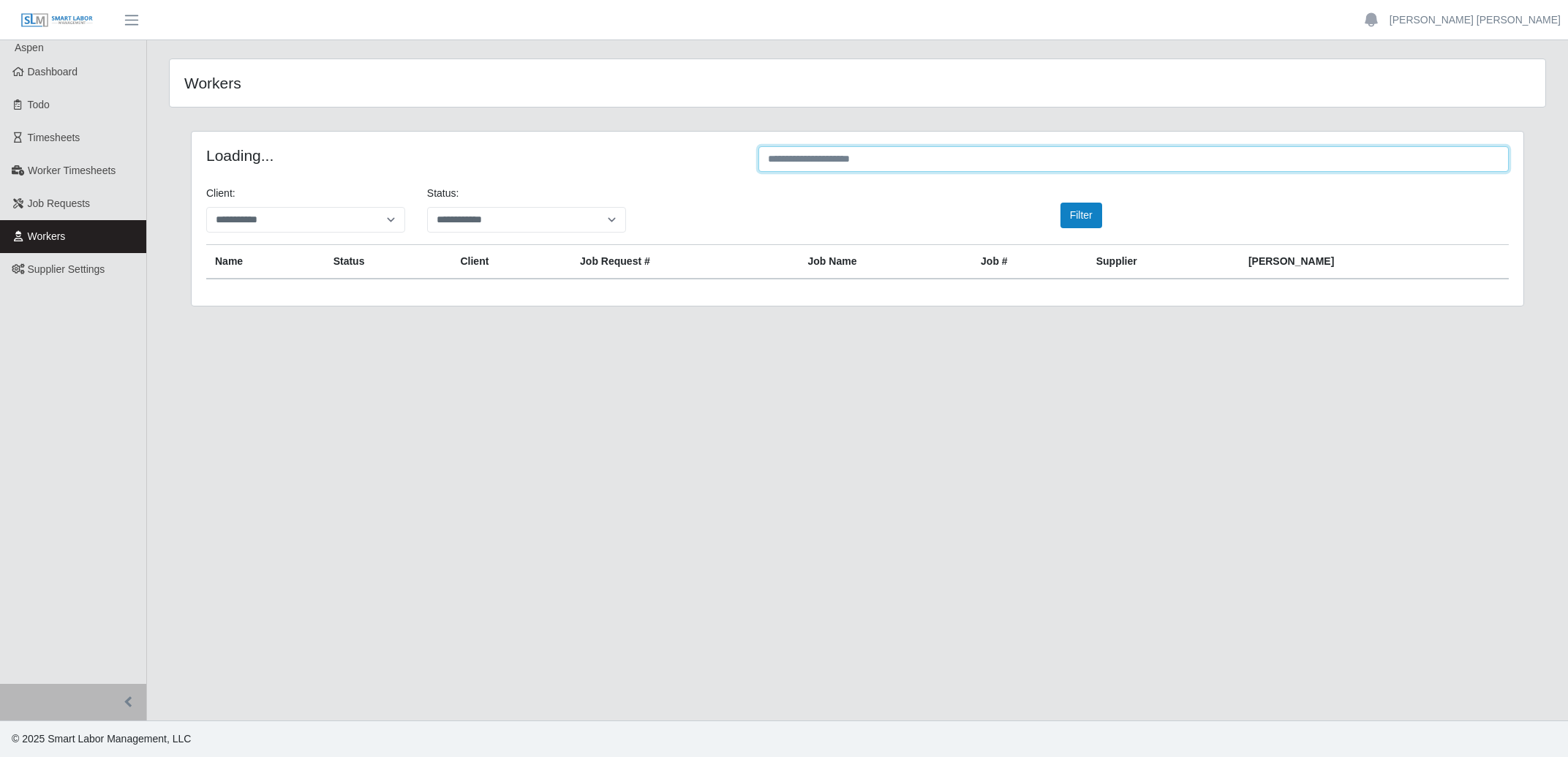
click at [986, 159] on input "text" at bounding box center [1134, 159] width 751 height 26
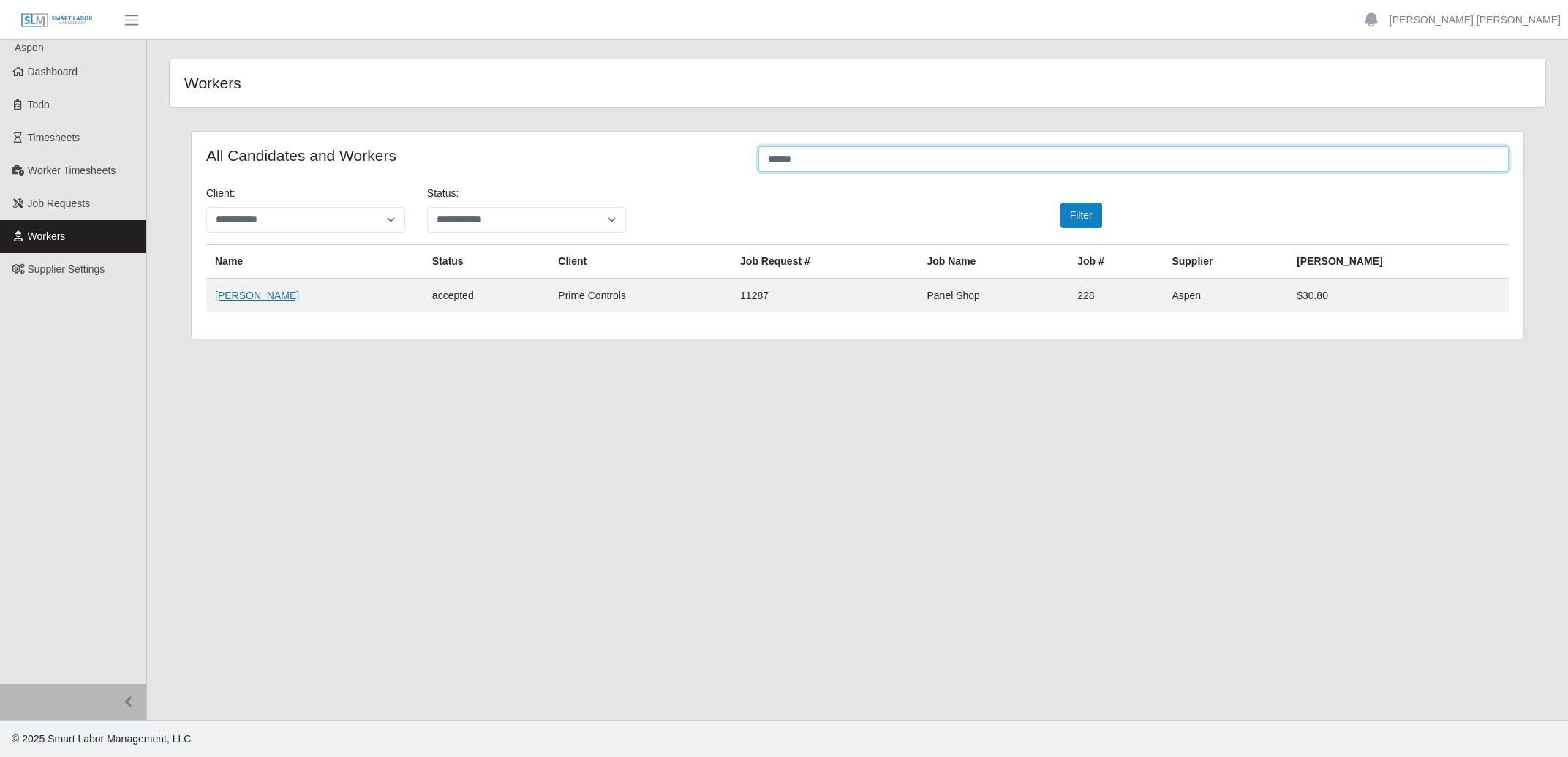
type input "*****"
click at [251, 300] on link "Paige Matlack" at bounding box center [257, 295] width 84 height 12
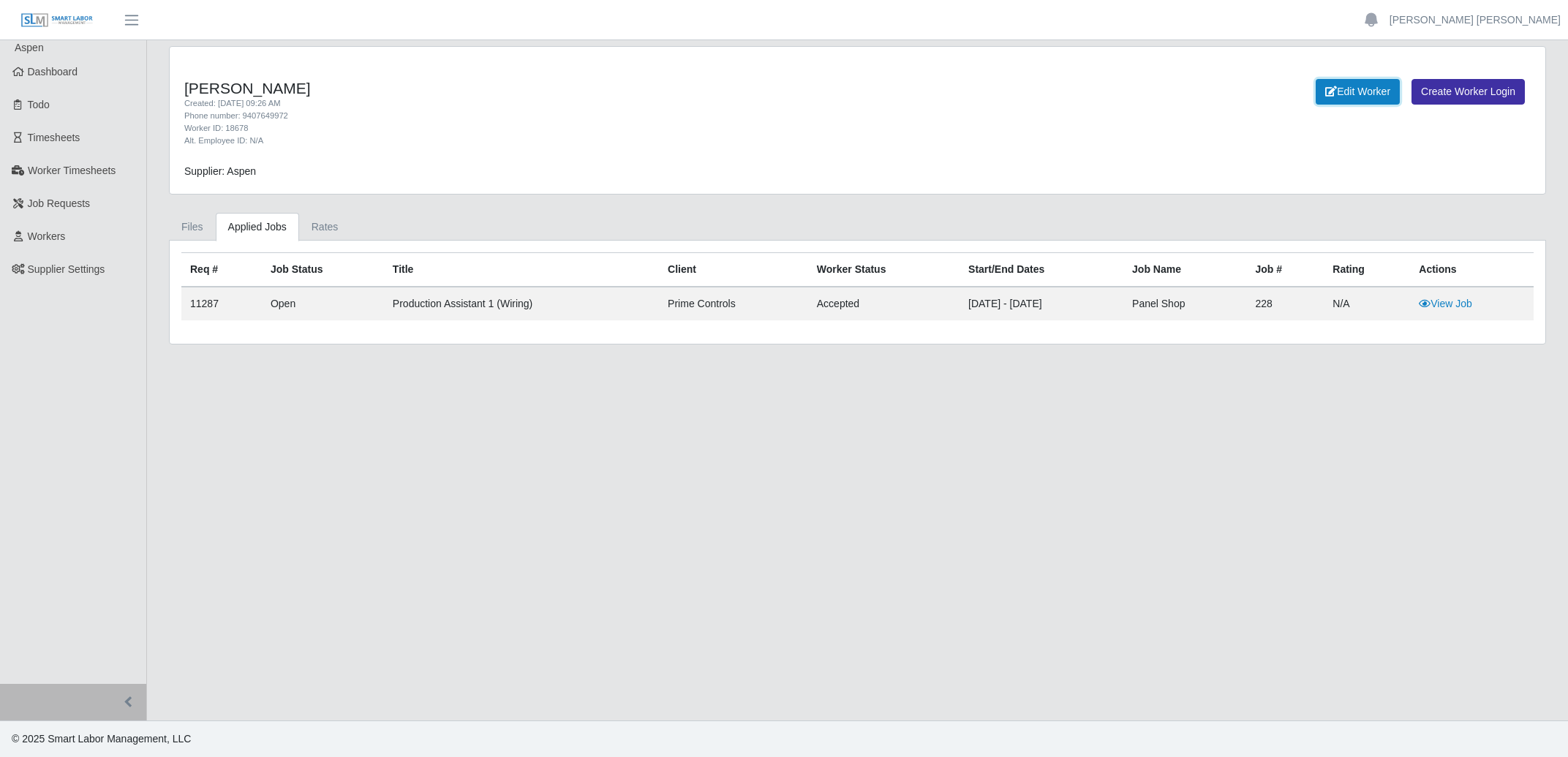
click at [1350, 92] on link "Edit Worker" at bounding box center [1357, 92] width 84 height 26
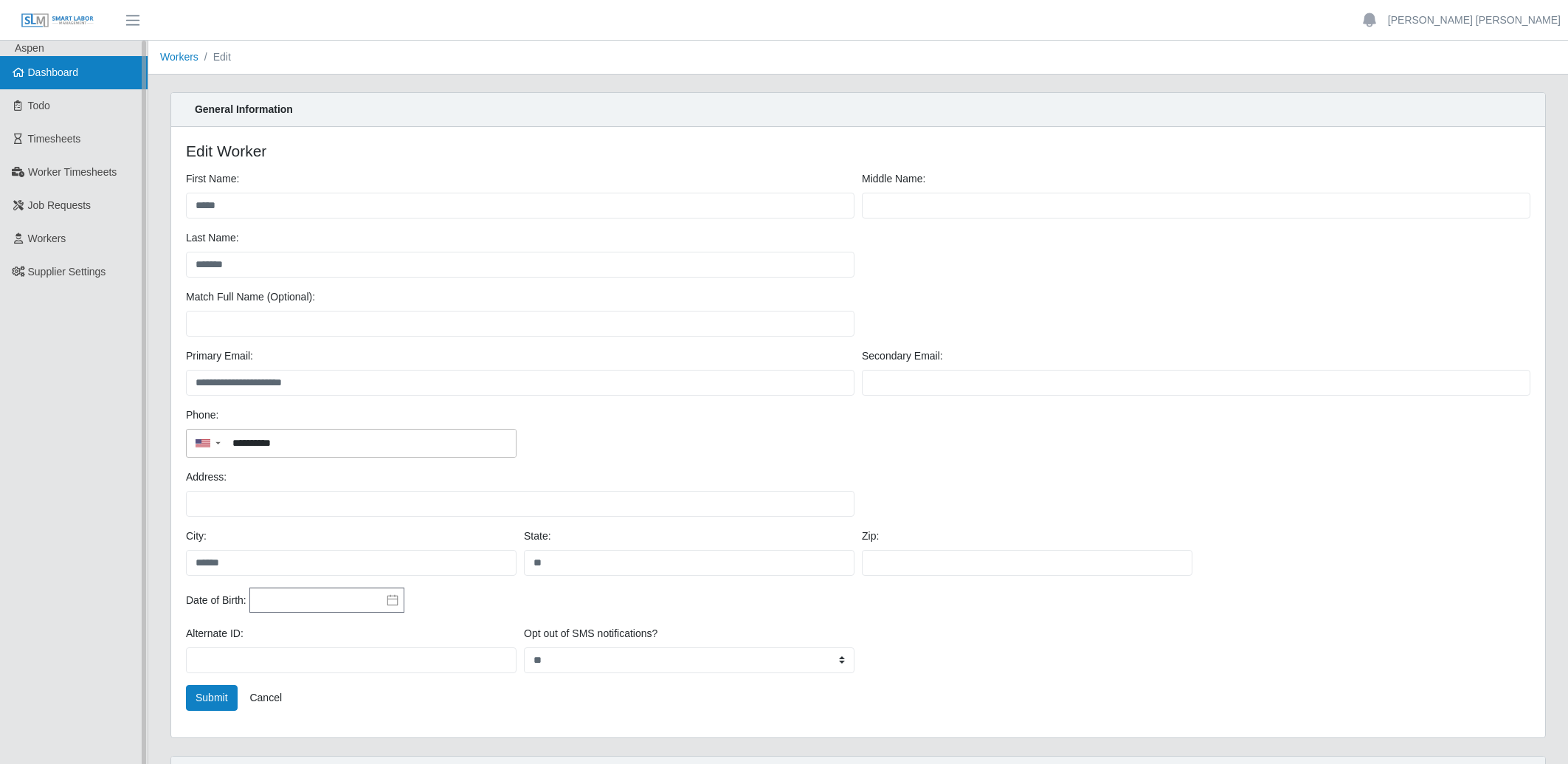
click at [58, 64] on link "Dashboard" at bounding box center [74, 73] width 148 height 33
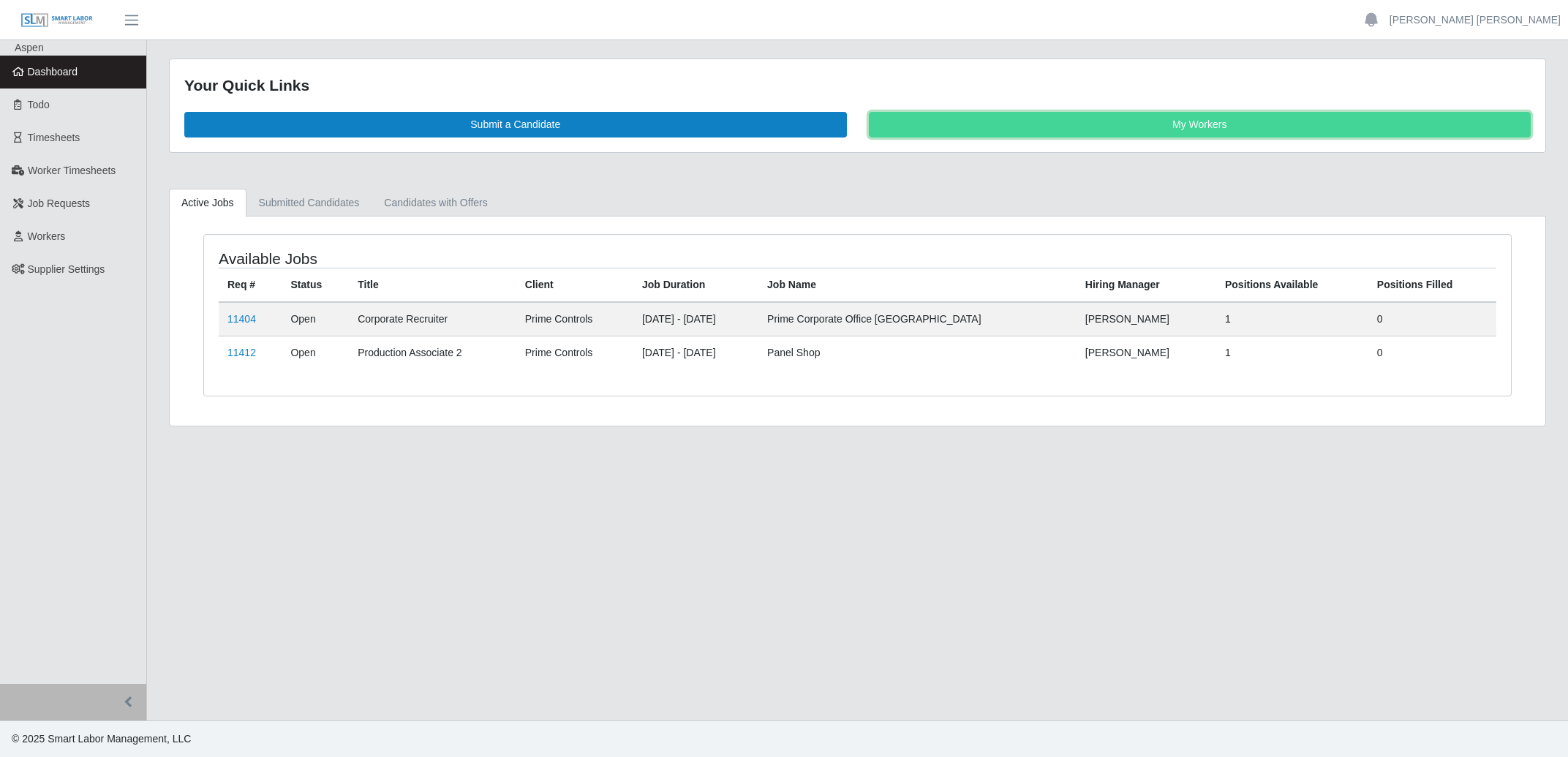
click at [1231, 127] on link "My Workers" at bounding box center [1200, 124] width 663 height 26
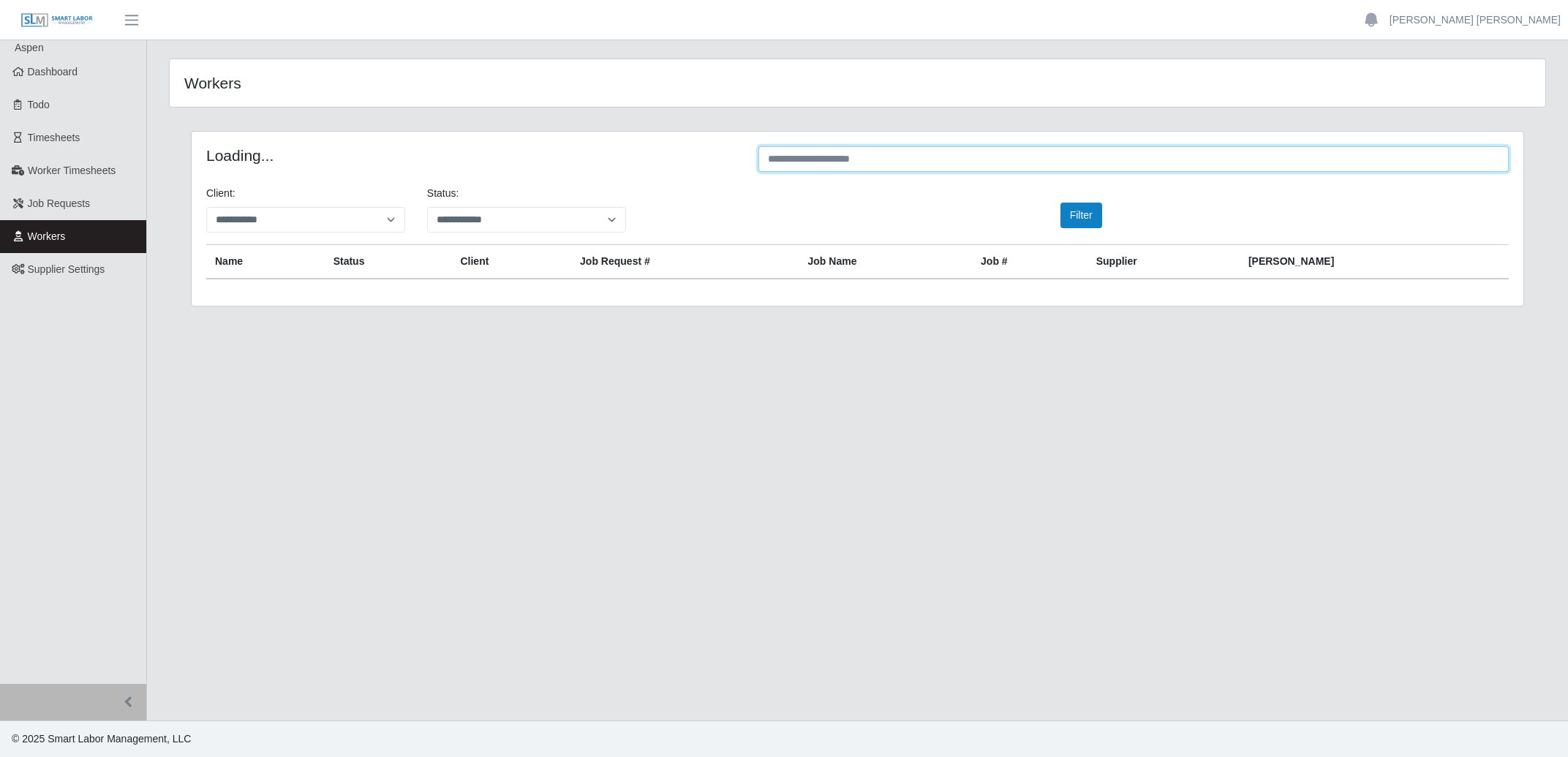
click at [821, 155] on input "text" at bounding box center [1134, 159] width 751 height 26
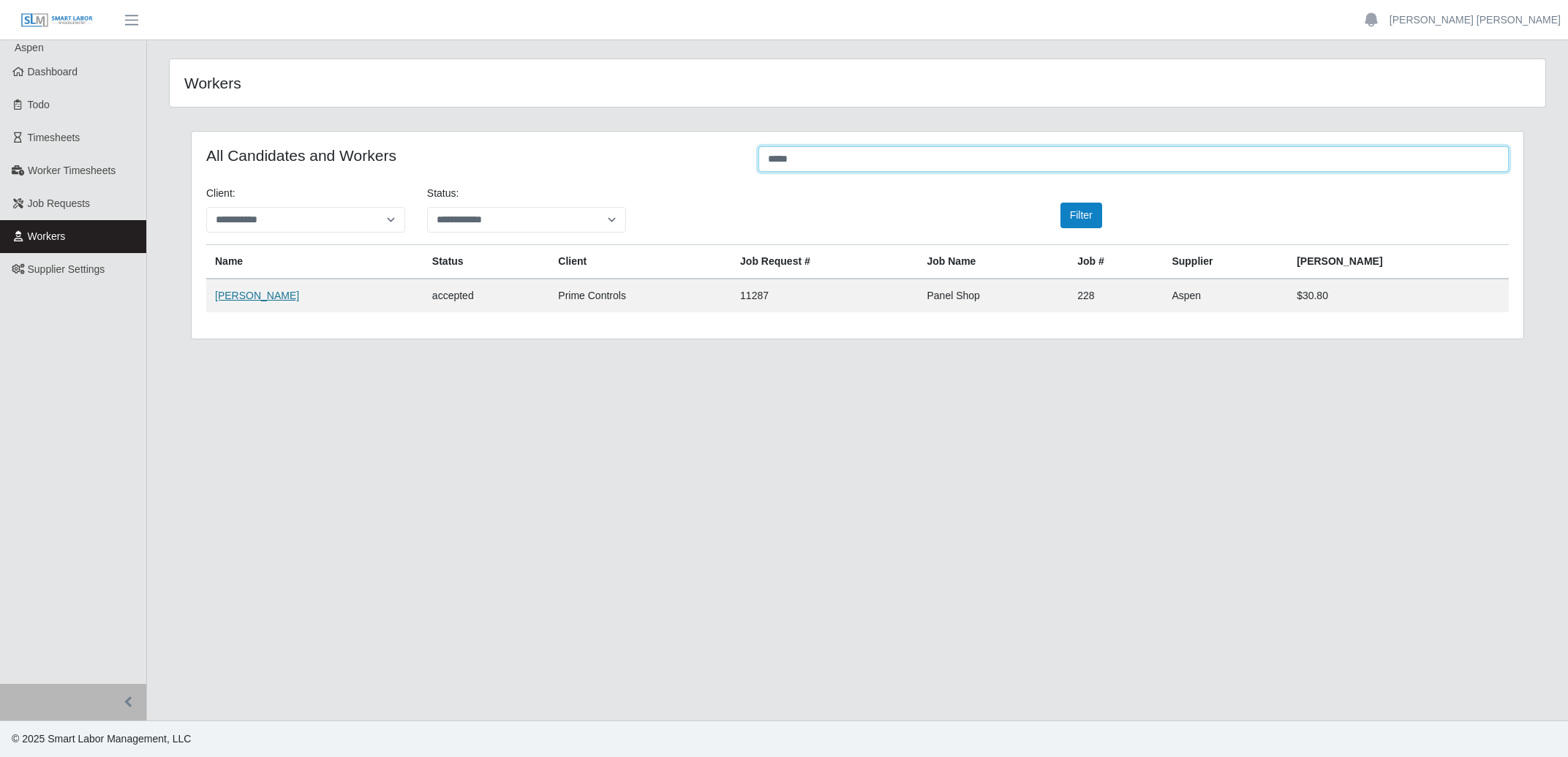
type input "*****"
click at [247, 296] on link "Paige Matlack" at bounding box center [257, 295] width 84 height 12
